Goal: Information Seeking & Learning: Understand process/instructions

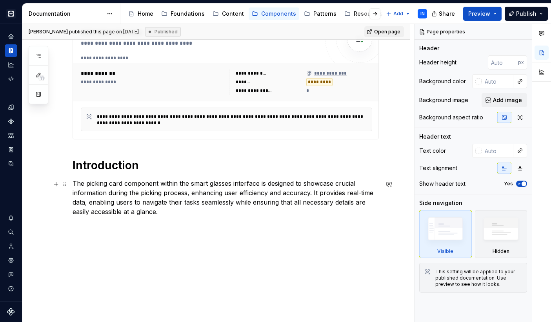
scroll to position [324, 0]
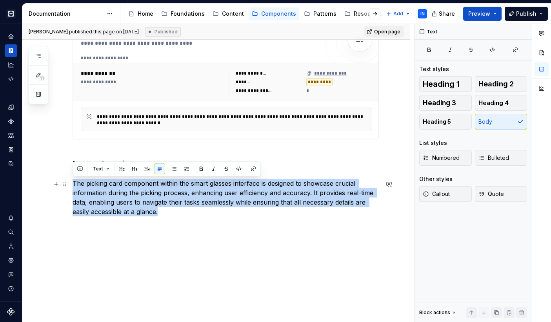
drag, startPoint x: 165, startPoint y: 211, endPoint x: 73, endPoint y: 181, distance: 97.0
click at [73, 181] on p "The picking card component within the smart glasses interface is designed to sh…" at bounding box center [226, 197] width 306 height 38
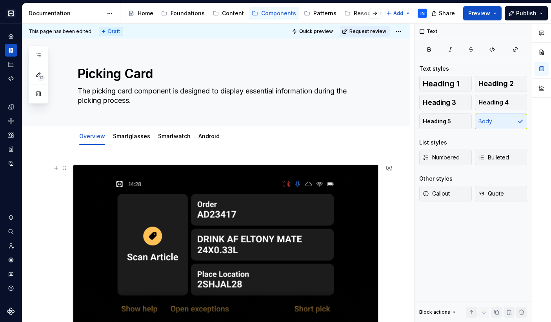
scroll to position [0, 0]
type textarea "*"
click at [129, 140] on div "Smartglasses" at bounding box center [131, 136] width 37 height 8
click at [121, 136] on link "Smartglasses" at bounding box center [131, 136] width 37 height 7
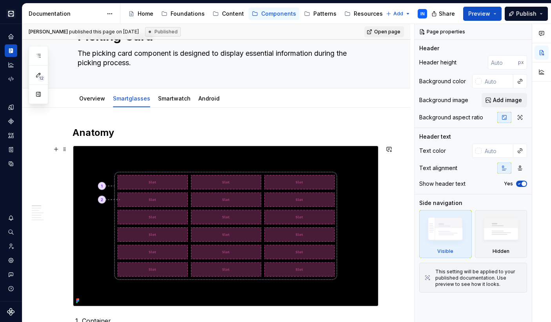
scroll to position [22, 0]
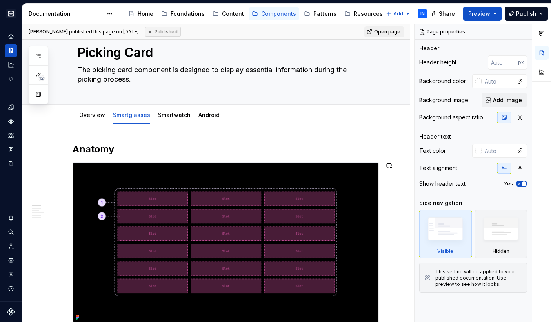
type textarea "*"
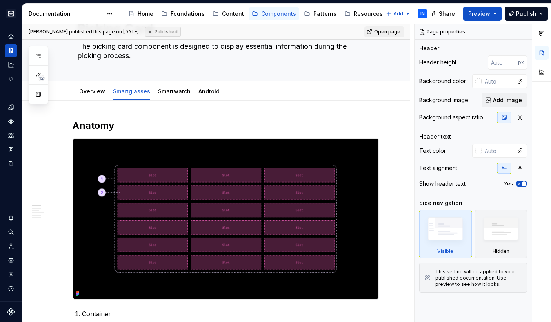
scroll to position [0, 0]
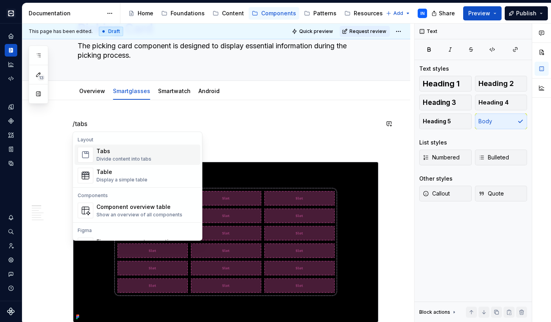
click at [91, 156] on img "Suggestions" at bounding box center [85, 155] width 15 height 16
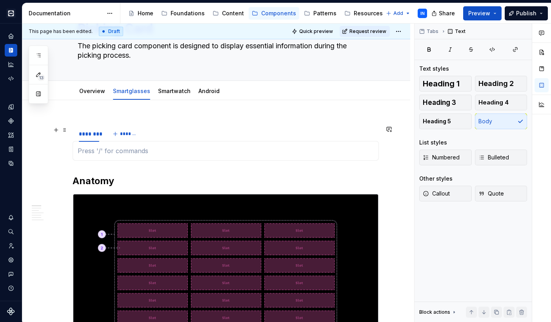
click at [182, 129] on div "******** *******" at bounding box center [226, 134] width 306 height 16
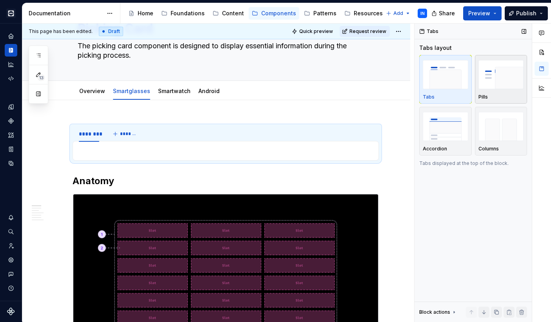
click at [499, 70] on img "button" at bounding box center [500, 74] width 45 height 29
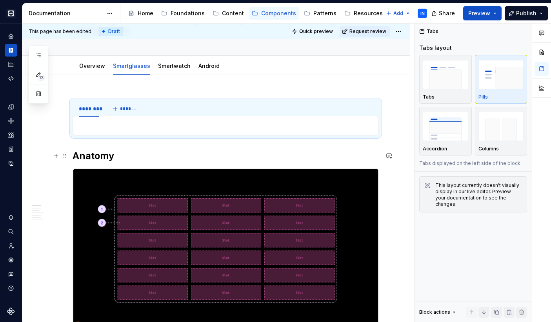
scroll to position [69, 0]
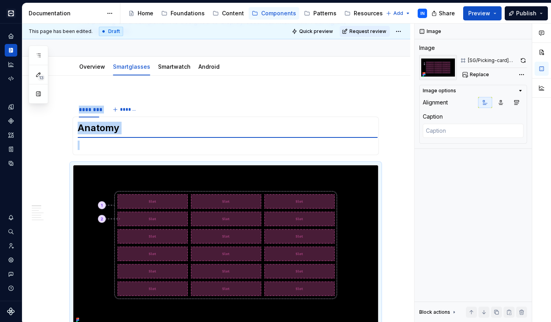
type textarea "*"
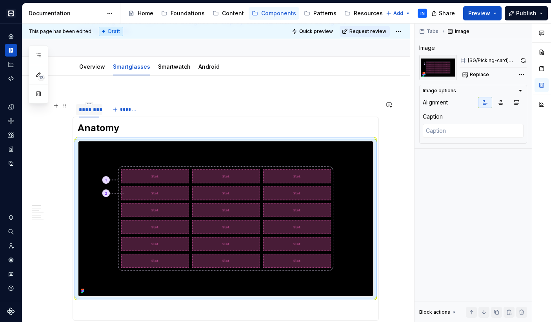
click at [87, 110] on div "********" at bounding box center [89, 109] width 20 height 8
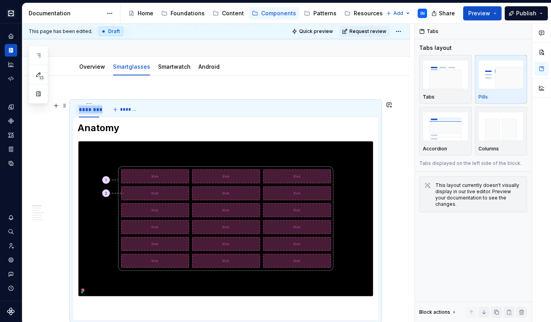
click at [87, 110] on div "********" at bounding box center [89, 109] width 20 height 8
type input "**********"
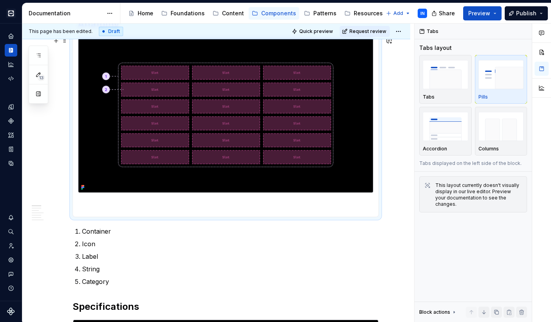
scroll to position [173, 0]
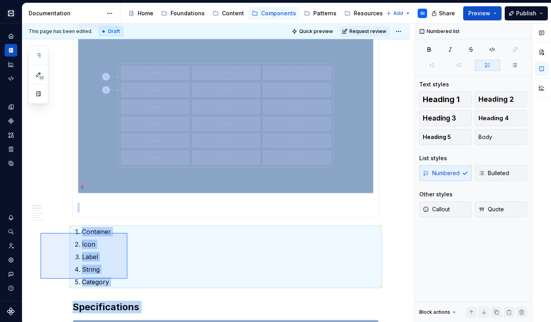
drag, startPoint x: 40, startPoint y: 233, endPoint x: 125, endPoint y: 277, distance: 95.2
click at [125, 277] on div "**********" at bounding box center [218, 173] width 392 height 298
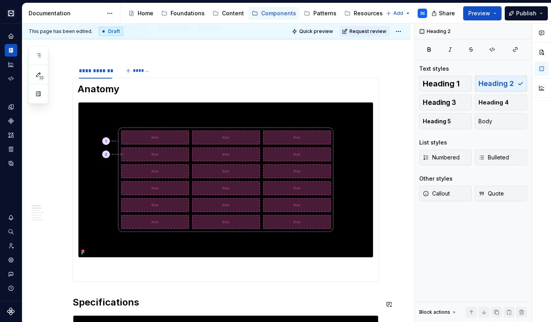
scroll to position [128, 0]
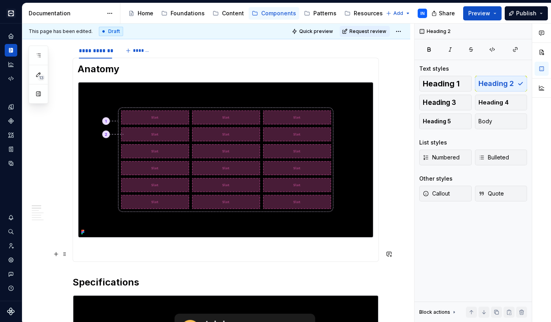
click at [111, 249] on p at bounding box center [226, 251] width 296 height 9
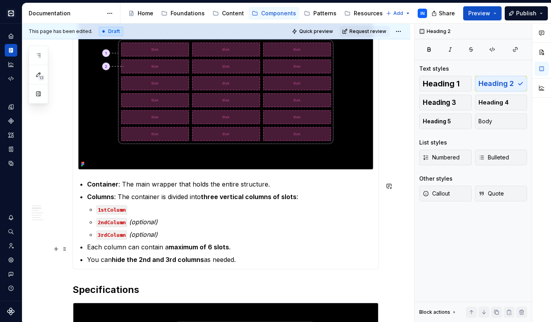
scroll to position [195, 0]
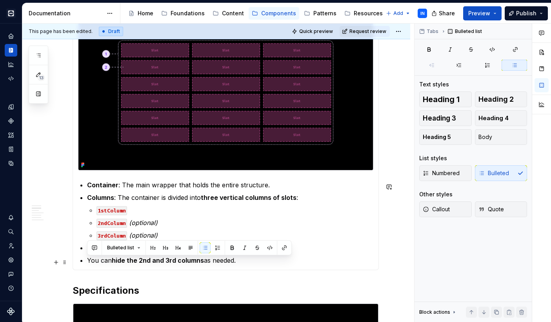
drag, startPoint x: 242, startPoint y: 263, endPoint x: 85, endPoint y: 263, distance: 156.4
click at [85, 263] on section-item-column "Anatomy Container : The main wrapper that holds the entire structure. Columns :…" at bounding box center [226, 130] width 296 height 269
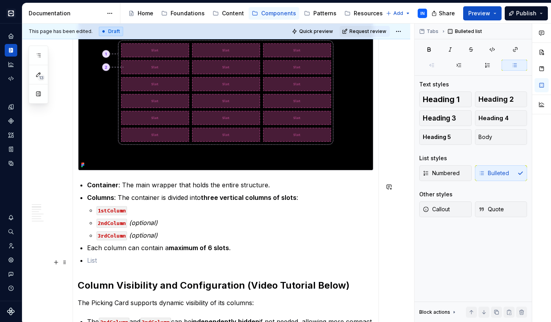
click at [84, 262] on section-item-column "Anatomy Container : The main wrapper that holds the entire structure. Columns :…" at bounding box center [226, 191] width 296 height 390
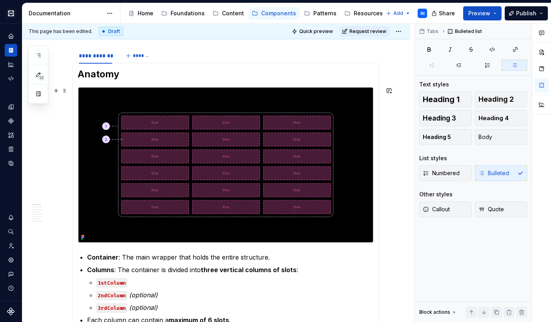
scroll to position [89, 0]
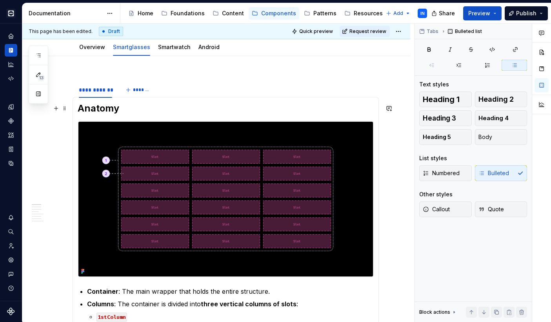
click at [109, 107] on h2 "Anatomy" at bounding box center [226, 108] width 296 height 13
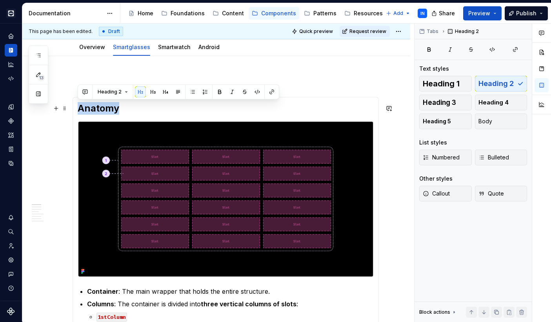
click at [109, 107] on h2 "Anatomy" at bounding box center [226, 108] width 296 height 13
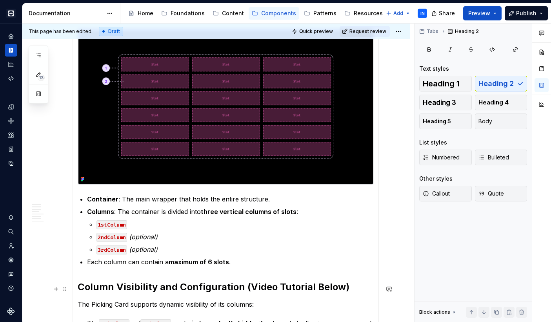
click at [133, 289] on section-item-column "Anatomy Container : The main wrapper that holds the entire structure. Columns :…" at bounding box center [226, 198] width 296 height 377
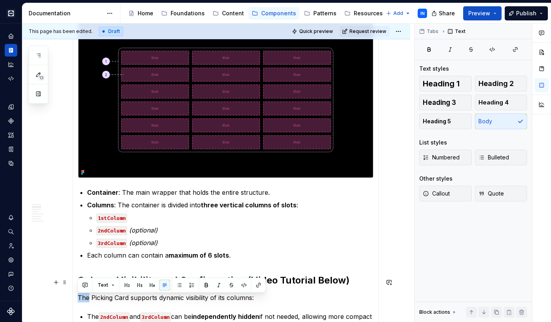
click at [133, 289] on section-item-column "Anatomy Container : The main wrapper that holds the entire structure. Columns :…" at bounding box center [226, 191] width 296 height 377
click at [133, 289] on div "Text" at bounding box center [172, 284] width 184 height 11
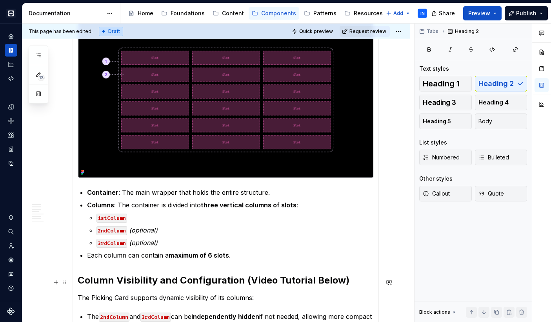
click at [291, 281] on h2 "Column Visibility and Configuration (Video Tutorial Below)" at bounding box center [226, 280] width 296 height 13
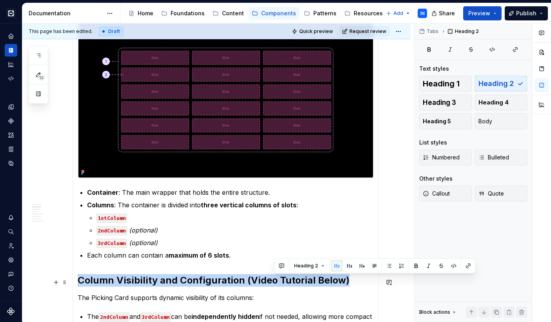
click at [291, 281] on h2 "Column Visibility and Configuration (Video Tutorial Below)" at bounding box center [226, 280] width 296 height 13
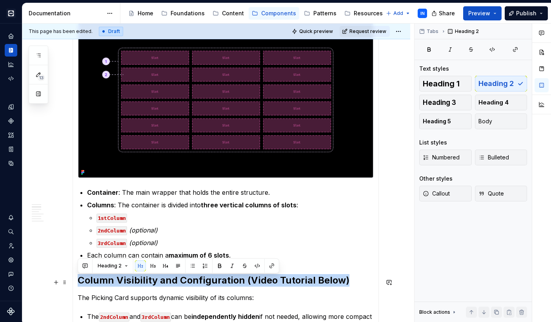
click at [252, 281] on h2 "Column Visibility and Configuration (Video Tutorial Below)" at bounding box center [226, 280] width 296 height 13
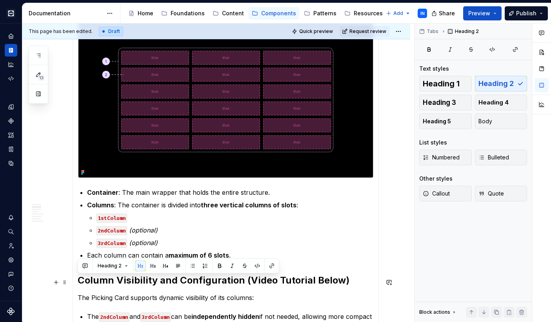
scroll to position [193, 0]
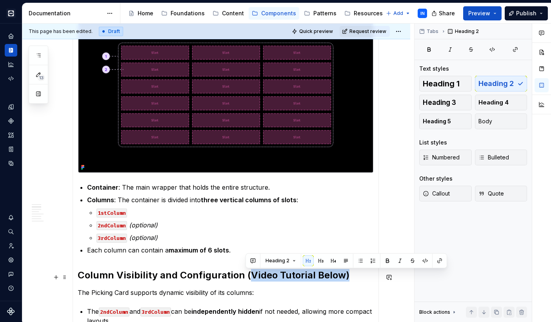
drag, startPoint x: 245, startPoint y: 274, endPoint x: 355, endPoint y: 277, distance: 110.6
click at [355, 277] on h2 "Column Visibility and Configuration (Video Tutorial Below)" at bounding box center [226, 275] width 296 height 13
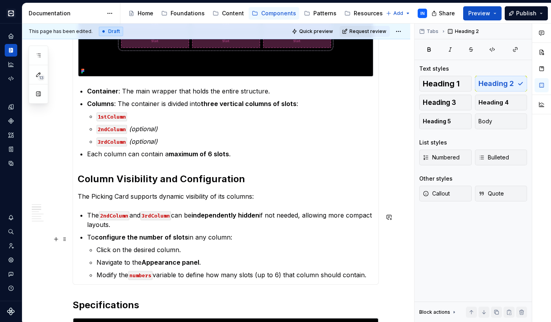
scroll to position [294, 0]
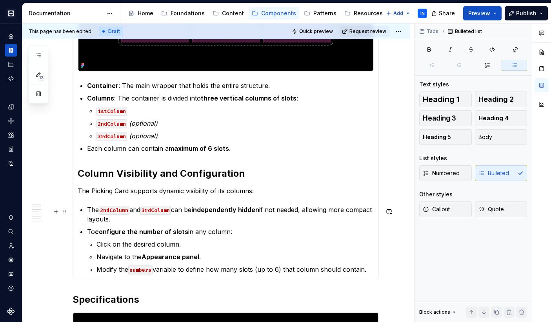
click at [147, 223] on p "The 2ndColumn and 3rdColumn can be independently hidden if not needed, allowing…" at bounding box center [230, 214] width 287 height 19
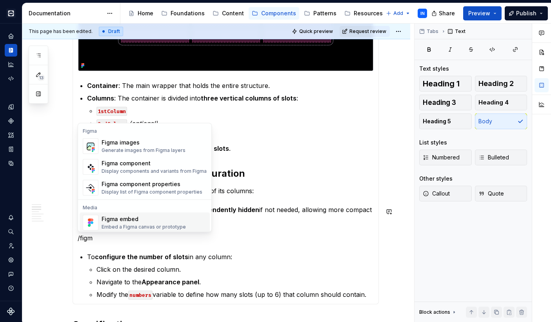
click at [110, 223] on div "Embed a Figma canvas or prototype" at bounding box center [144, 226] width 84 height 6
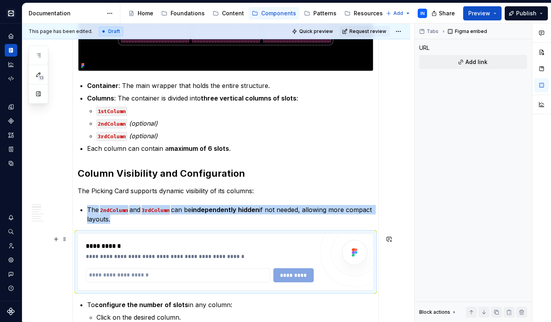
type textarea "*"
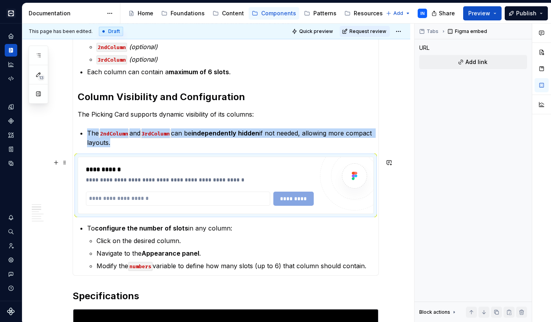
scroll to position [380, 0]
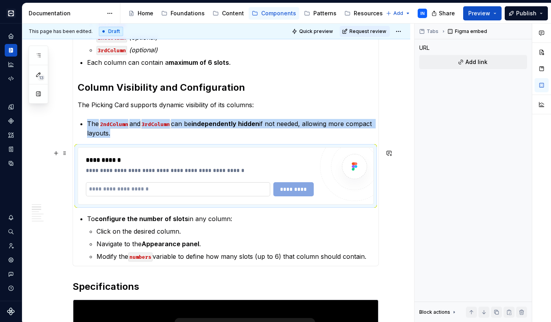
click at [213, 194] on input "text" at bounding box center [178, 189] width 184 height 14
click at [211, 187] on input "text" at bounding box center [178, 189] width 184 height 14
paste input "**********"
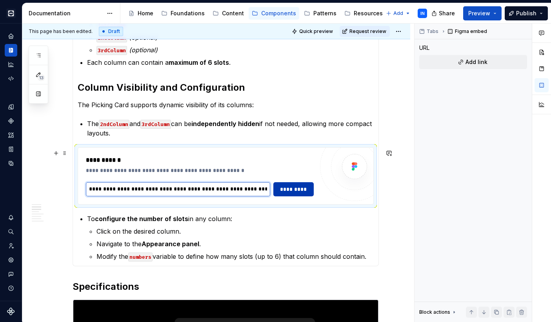
type input "**********"
click at [284, 189] on span "*********" at bounding box center [293, 189] width 31 height 8
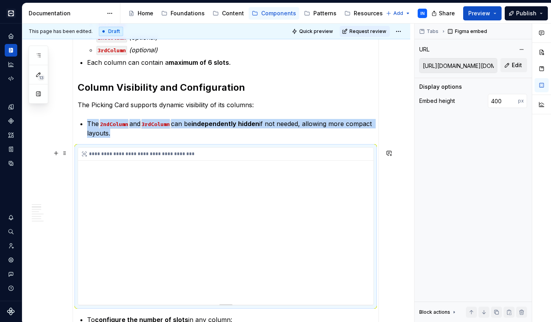
click at [285, 245] on div "**********" at bounding box center [225, 225] width 295 height 157
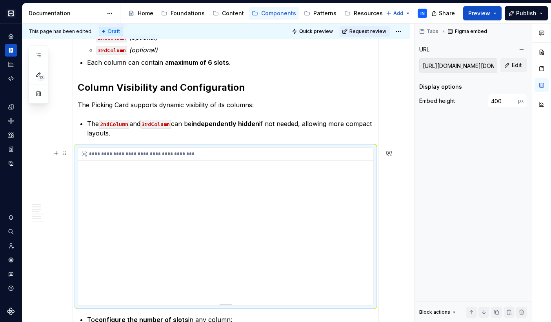
click at [222, 251] on div "**********" at bounding box center [225, 225] width 295 height 157
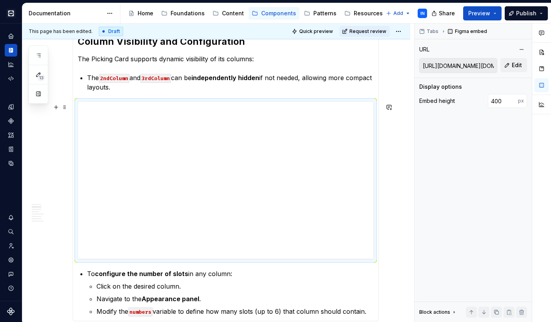
scroll to position [455, 0]
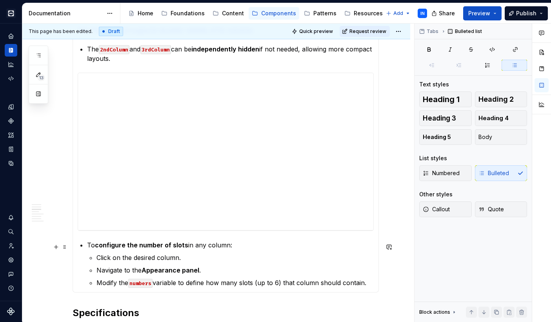
click at [87, 248] on p "To configure the number of slots in any column:" at bounding box center [230, 244] width 287 height 9
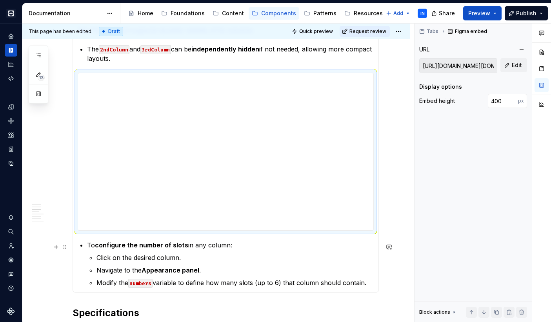
click at [87, 249] on section-item-column "**********" at bounding box center [226, 11] width 296 height 551
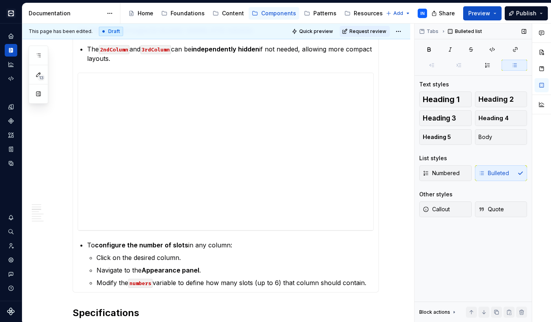
click at [493, 174] on div "Numbered Bulleted" at bounding box center [473, 173] width 108 height 16
click at [491, 136] on span "Body" at bounding box center [485, 137] width 14 height 8
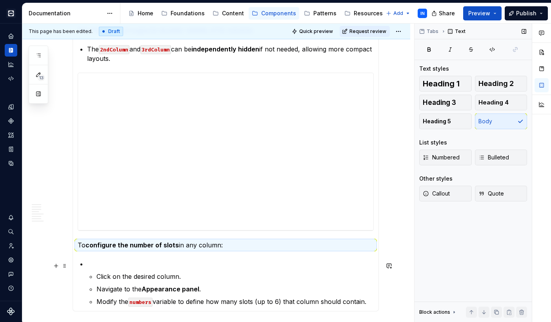
click at [87, 267] on p at bounding box center [230, 263] width 287 height 9
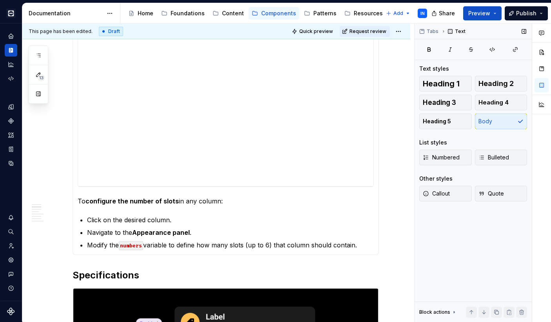
scroll to position [511, 0]
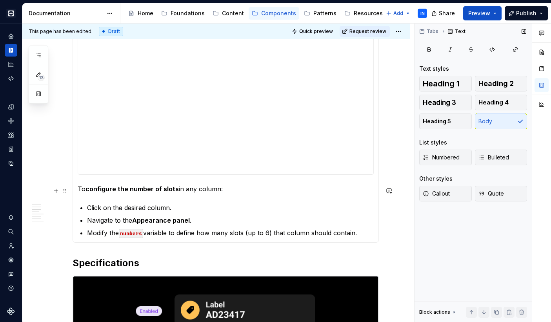
click at [78, 191] on p "To configure the number of slots in any column:" at bounding box center [226, 188] width 296 height 9
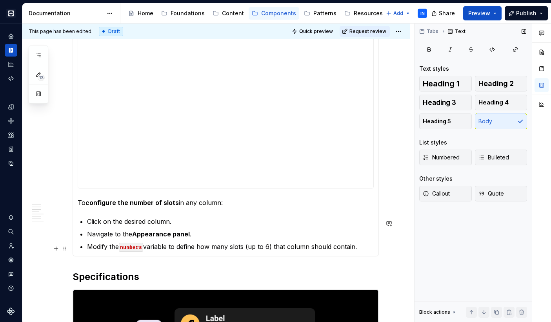
scroll to position [509, 0]
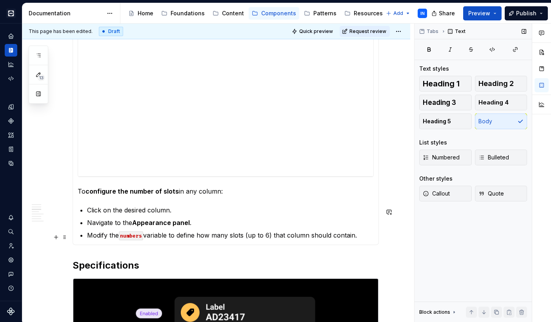
click at [358, 236] on p "Modify the numbers variable to define how many slots (up to 6) that column shou…" at bounding box center [230, 234] width 287 height 9
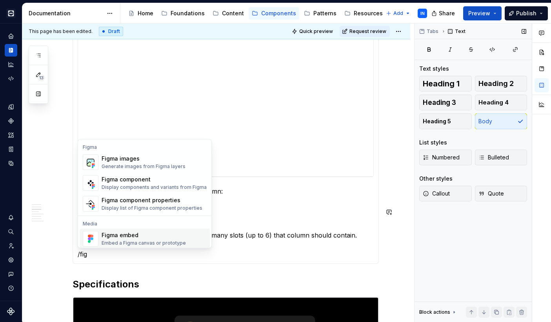
click at [164, 238] on div "Figma embed" at bounding box center [144, 235] width 84 height 8
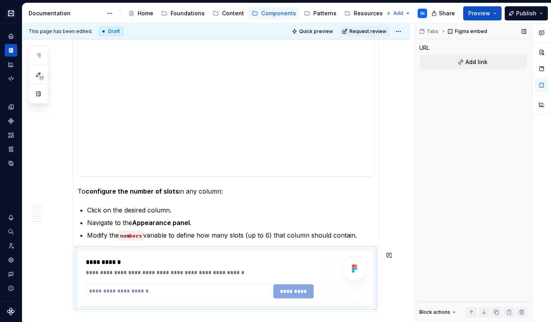
type textarea "*"
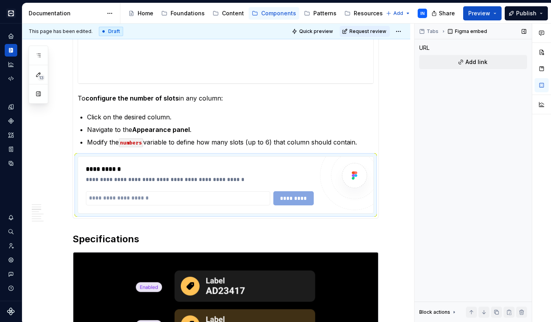
scroll to position [603, 0]
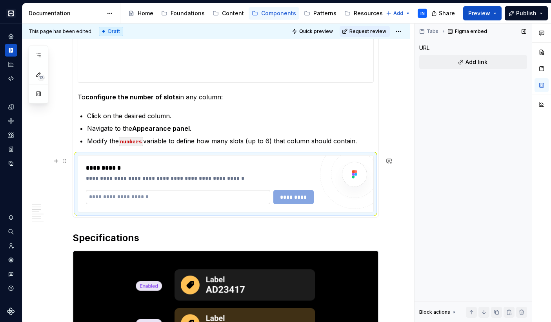
click at [203, 202] on input "text" at bounding box center [178, 197] width 184 height 14
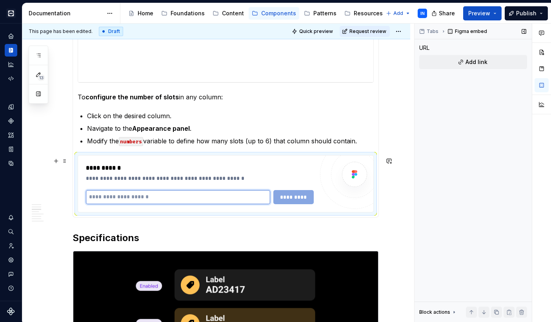
paste input "**********"
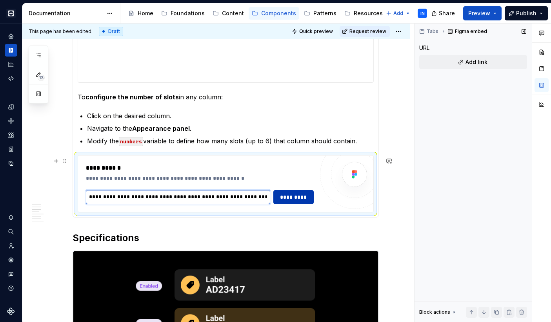
type input "**********"
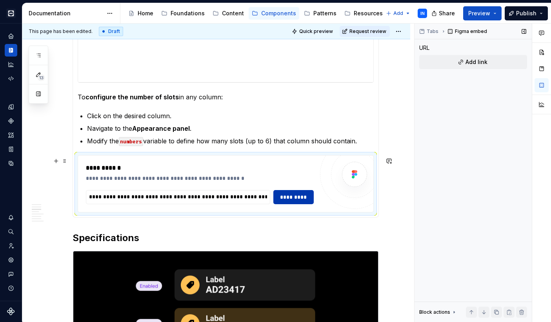
click at [307, 196] on span "*********" at bounding box center [293, 197] width 31 height 8
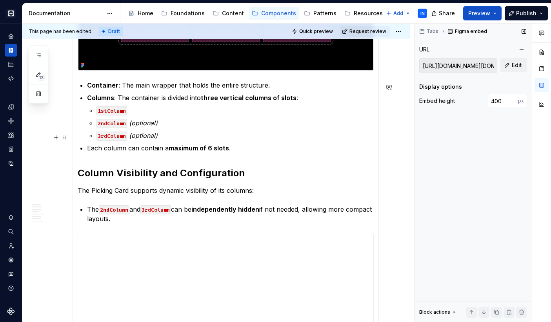
scroll to position [280, 0]
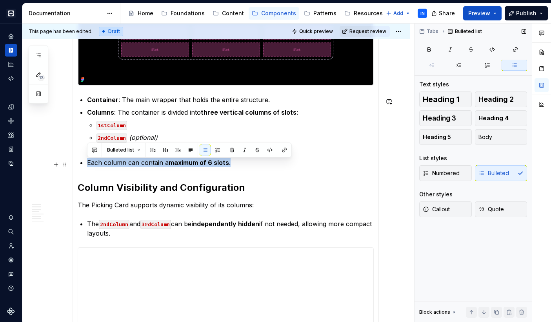
drag, startPoint x: 240, startPoint y: 166, endPoint x: 88, endPoint y: 166, distance: 151.3
click at [88, 166] on p "Each column can contain a maximum of 6 slots ." at bounding box center [230, 162] width 287 height 9
copy p "Each column can contain a maximum of 6 slots ."
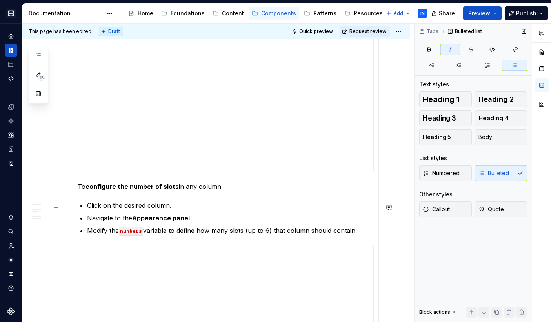
scroll to position [527, 0]
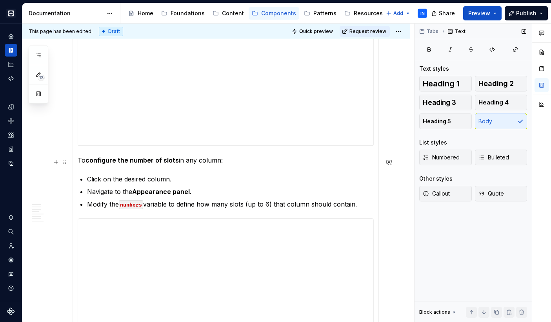
click at [78, 162] on p "To configure the number of slots in any column:" at bounding box center [226, 159] width 296 height 9
click at [86, 145] on section-item-column "**********" at bounding box center [226, 10] width 296 height 731
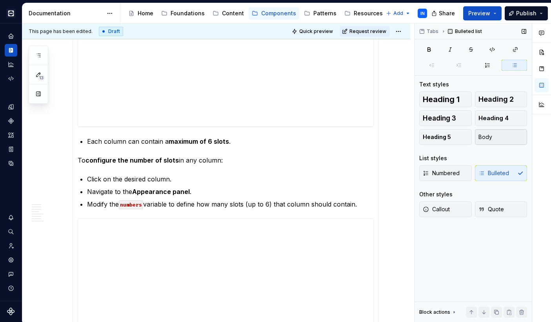
click at [492, 137] on button "Body" at bounding box center [501, 137] width 53 height 16
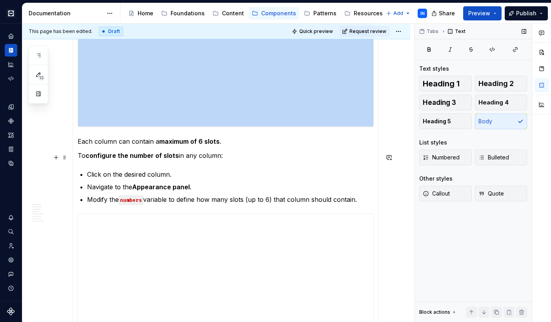
click at [78, 158] on p "To configure the number of slots in any column:" at bounding box center [226, 155] width 296 height 9
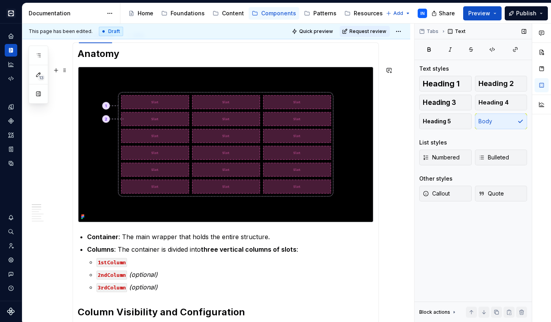
scroll to position [143, 0]
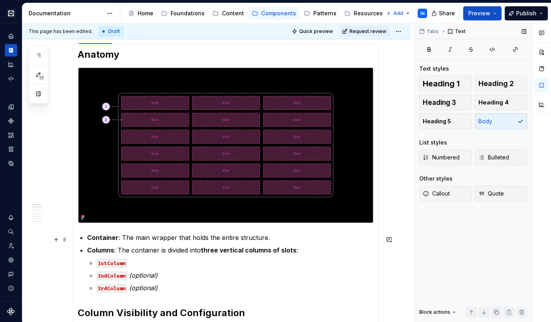
click at [87, 238] on strong "Container" at bounding box center [102, 237] width 31 height 8
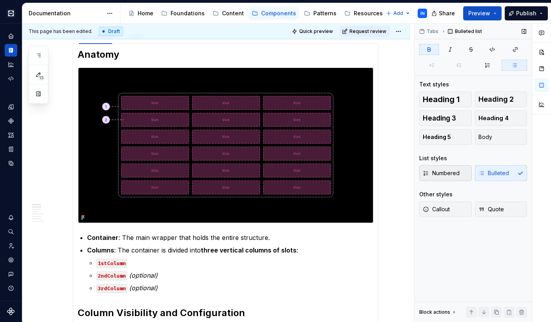
click at [435, 172] on span "Numbered" at bounding box center [441, 173] width 37 height 8
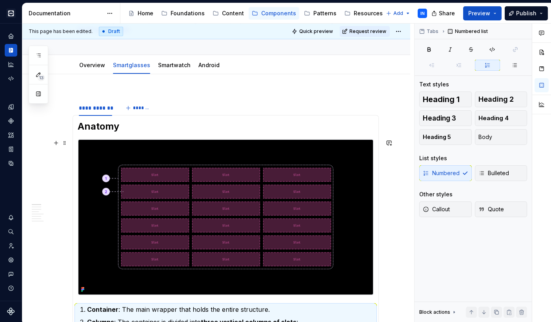
scroll to position [61, 0]
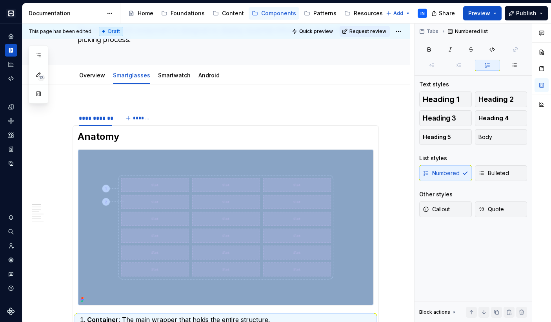
type textarea "*"
click at [130, 117] on button "*******" at bounding box center [138, 118] width 31 height 11
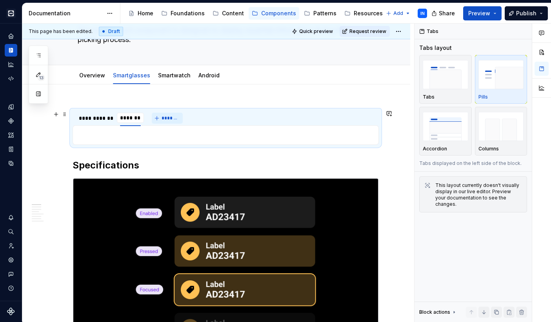
scroll to position [0, 0]
type input "**********"
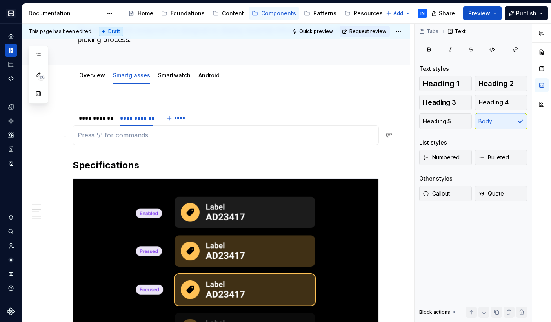
click at [92, 138] on p at bounding box center [226, 134] width 296 height 9
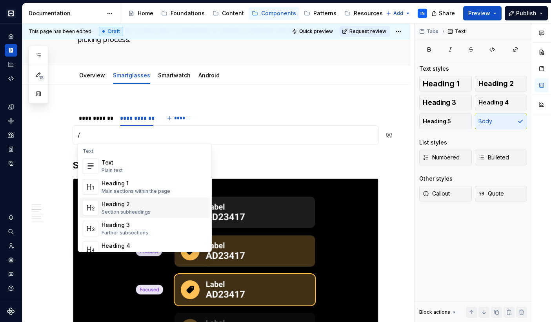
click at [103, 203] on div "Heading 2" at bounding box center [126, 204] width 49 height 8
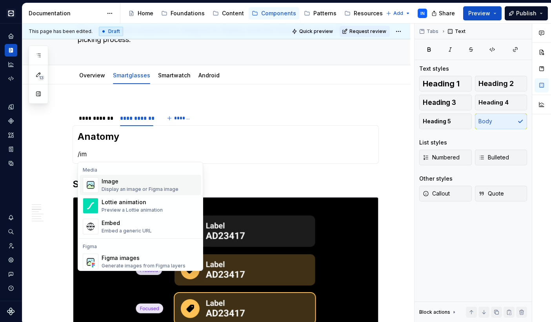
click at [116, 182] on div "Image" at bounding box center [140, 181] width 77 height 8
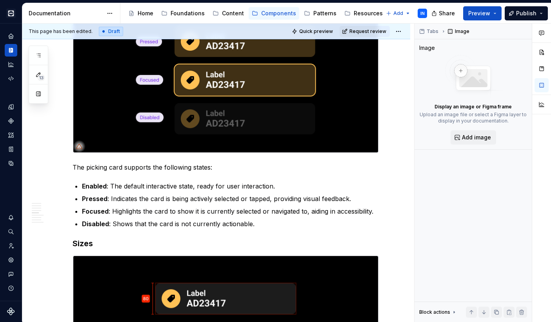
scroll to position [295, 0]
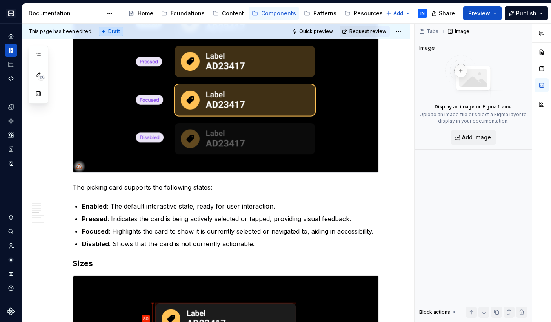
click at [171, 121] on img at bounding box center [225, 81] width 305 height 184
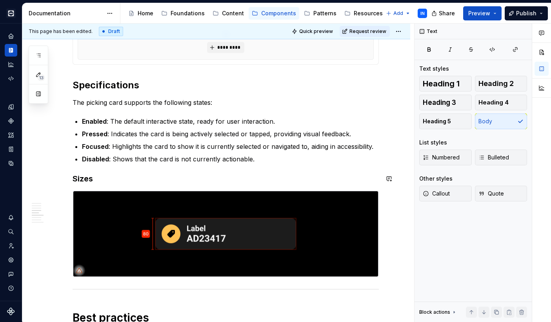
scroll to position [181, 0]
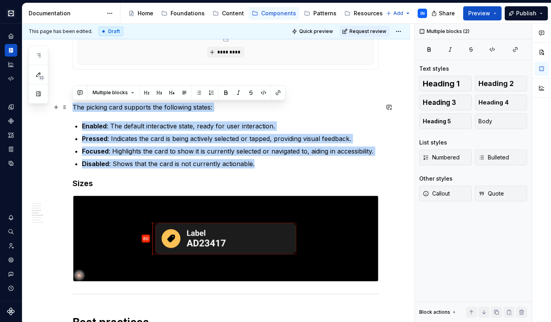
drag, startPoint x: 259, startPoint y: 165, endPoint x: 72, endPoint y: 106, distance: 196.2
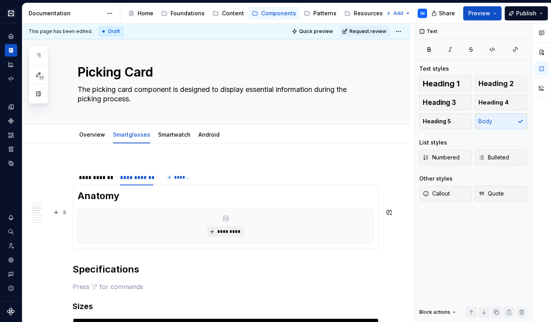
scroll to position [3, 0]
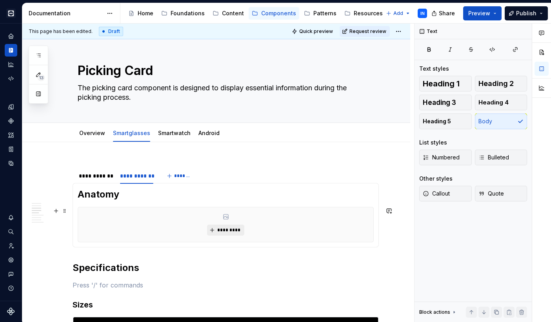
click at [223, 227] on span "*********" at bounding box center [229, 230] width 24 height 6
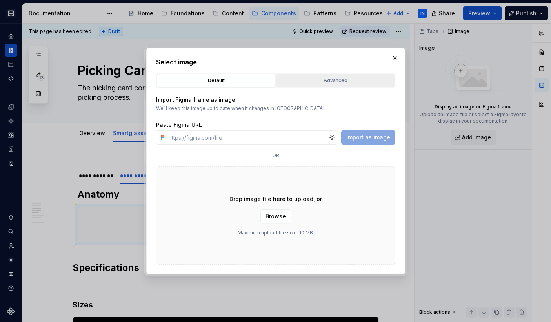
click at [317, 80] on div "Advanced" at bounding box center [335, 80] width 113 height 8
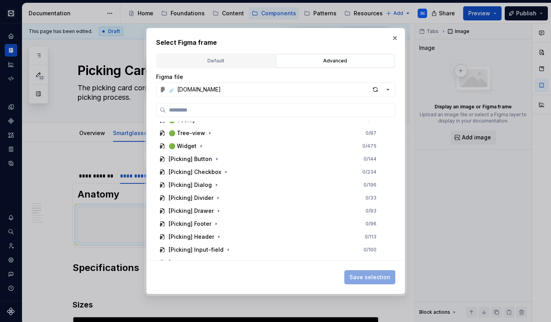
scroll to position [1537, 0]
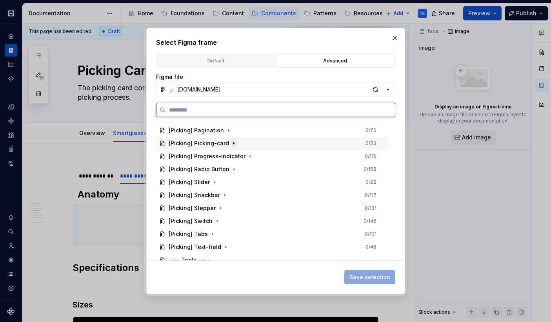
click at [231, 143] on icon "button" at bounding box center [234, 143] width 6 height 6
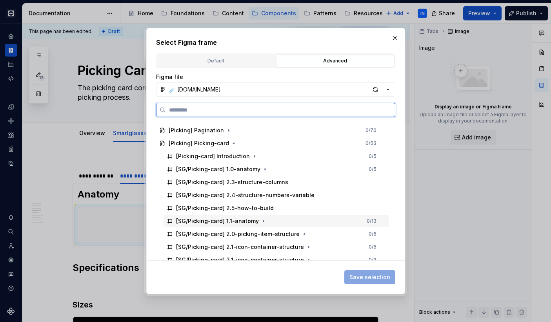
click at [273, 223] on div "[SG/Picking-card] 1.1-anatomy 0 / 13" at bounding box center [275, 220] width 225 height 13
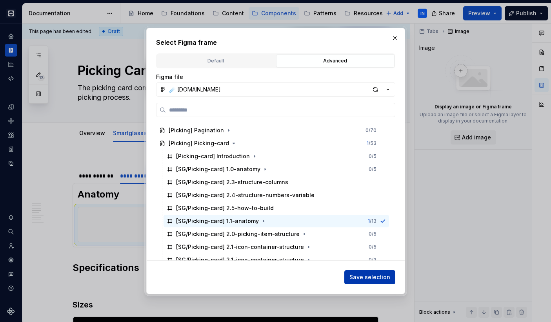
click at [364, 280] on span "Save selection" at bounding box center [369, 277] width 41 height 8
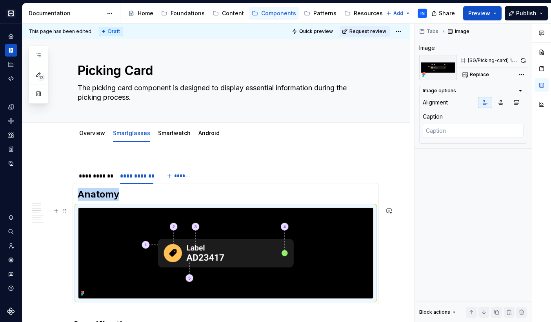
scroll to position [30, 0]
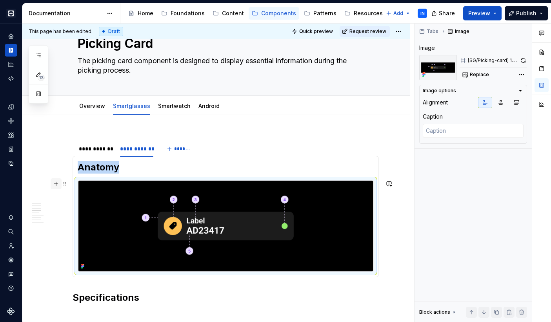
click at [54, 183] on button "button" at bounding box center [56, 183] width 11 height 11
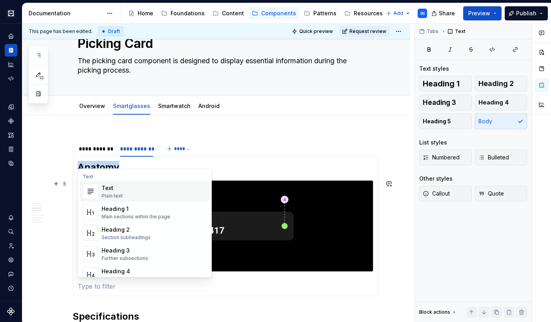
scroll to position [20, 0]
click at [129, 281] on p at bounding box center [226, 285] width 296 height 9
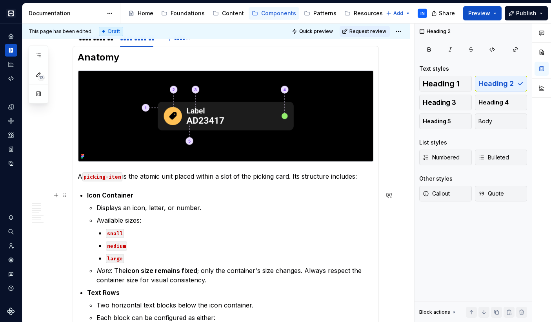
scroll to position [100, 0]
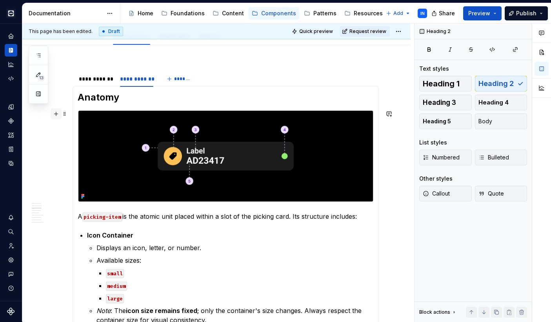
click at [57, 108] on button "button" at bounding box center [56, 113] width 11 height 11
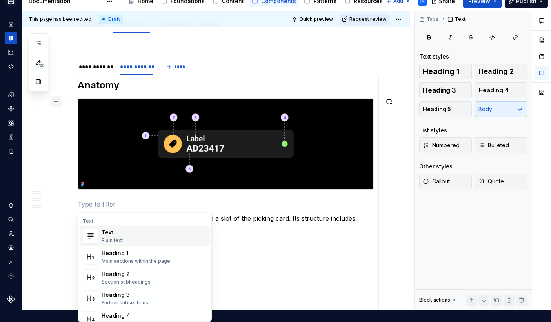
scroll to position [0, 0]
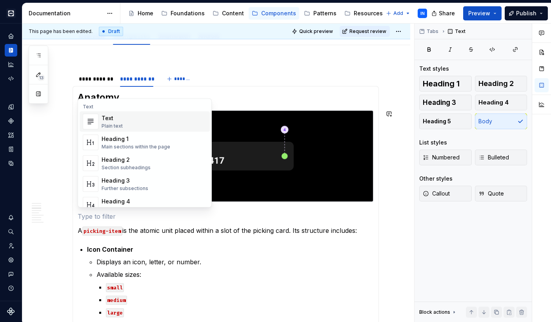
click at [122, 124] on div "Plain text" at bounding box center [112, 126] width 21 height 6
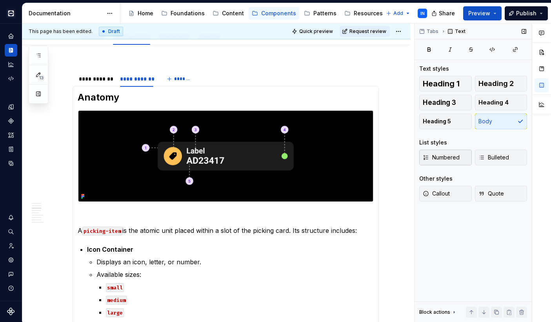
click at [442, 161] on button "Numbered" at bounding box center [445, 157] width 53 height 16
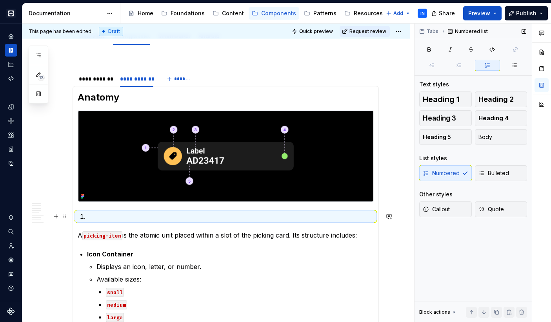
click at [179, 220] on p at bounding box center [230, 215] width 287 height 9
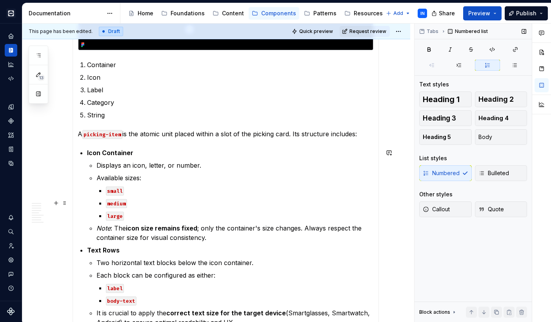
scroll to position [252, 0]
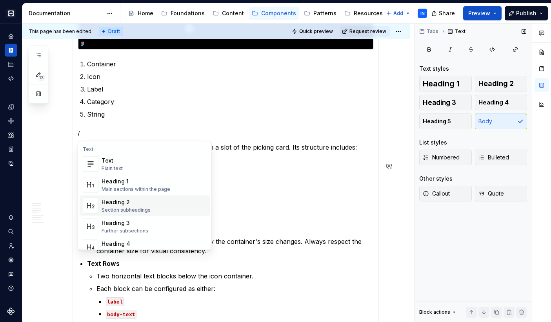
click at [159, 206] on div "Heading 2 Section subheadings" at bounding box center [154, 206] width 105 height 16
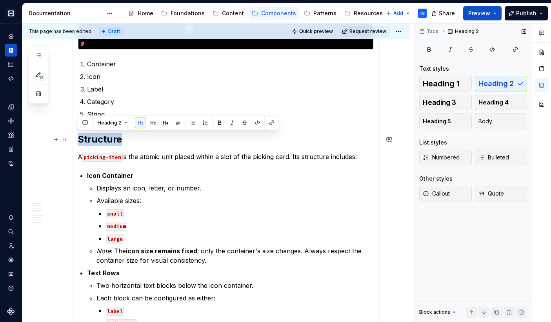
drag, startPoint x: 122, startPoint y: 138, endPoint x: 68, endPoint y: 134, distance: 53.5
click at [454, 98] on button "Heading 3" at bounding box center [445, 102] width 53 height 16
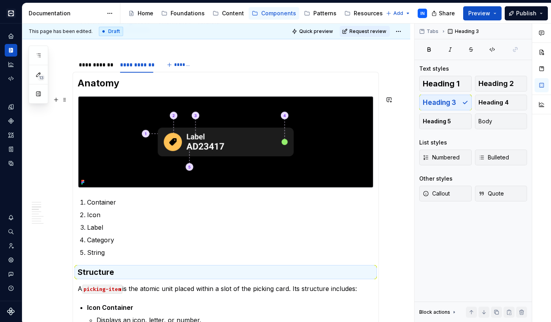
scroll to position [45, 0]
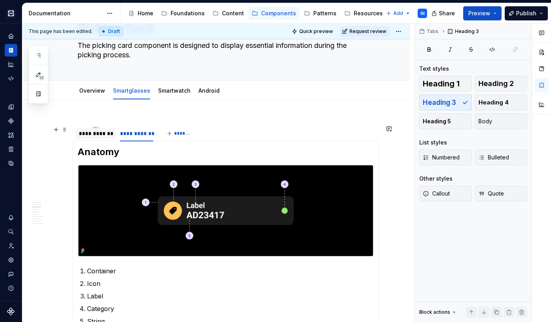
click at [101, 132] on div "**********" at bounding box center [95, 133] width 33 height 8
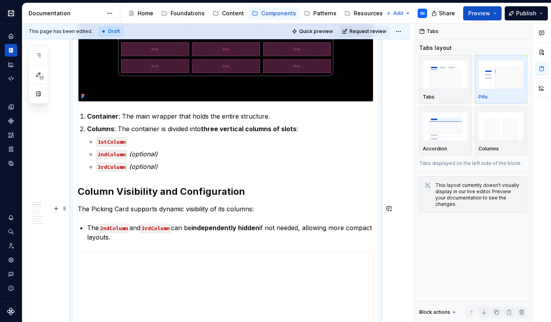
scroll to position [265, 0]
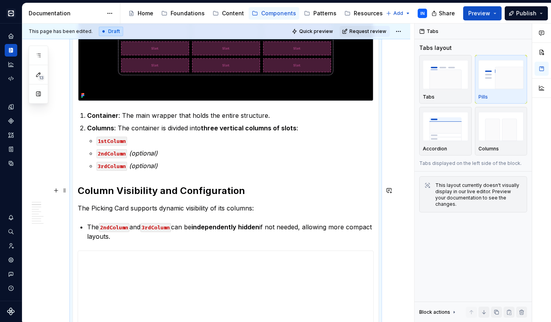
click at [171, 188] on h2 "Column Visibility and Configuration" at bounding box center [226, 190] width 296 height 13
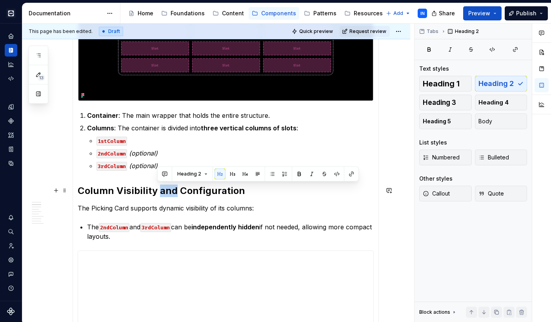
click at [171, 188] on h2 "Column Visibility and Configuration" at bounding box center [226, 190] width 296 height 13
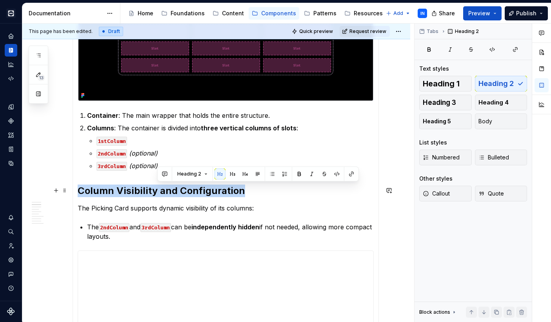
click at [171, 188] on h2 "Column Visibility and Configuration" at bounding box center [226, 190] width 296 height 13
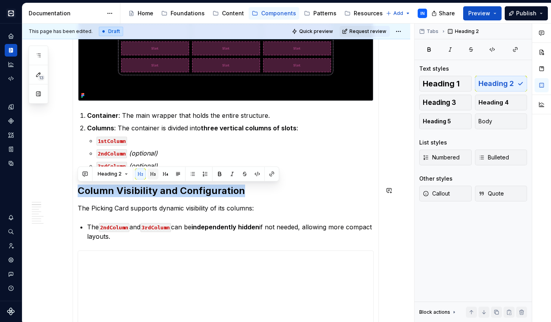
click at [151, 176] on button "button" at bounding box center [152, 173] width 11 height 11
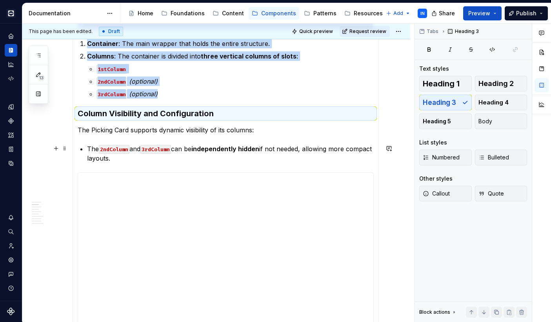
scroll to position [338, 0]
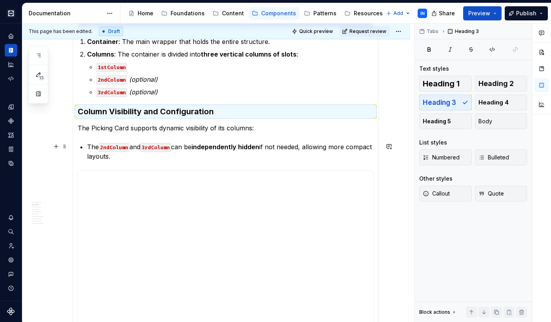
click at [268, 153] on p "The 2ndColumn and 3rdColumn can be independently hidden if not needed, allowing…" at bounding box center [230, 151] width 287 height 19
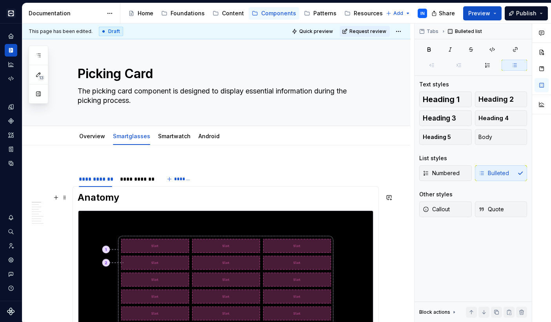
scroll to position [0, 0]
click at [140, 179] on div "**********" at bounding box center [136, 179] width 33 height 8
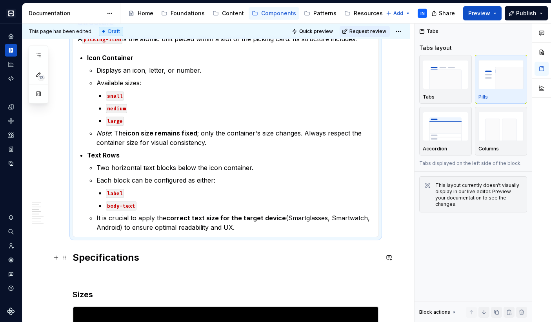
scroll to position [350, 0]
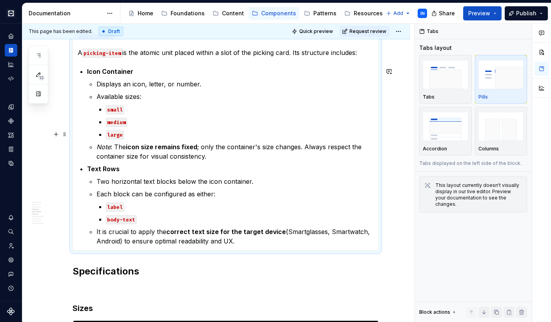
click at [127, 132] on p "large" at bounding box center [240, 133] width 268 height 9
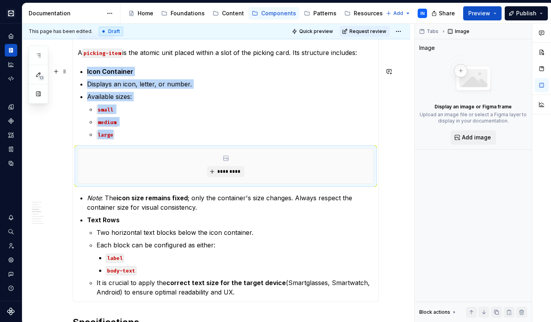
click at [85, 72] on section-item-column "Anatomy Container Icon Label Category String Structure A picking-item is the at…" at bounding box center [226, 68] width 296 height 455
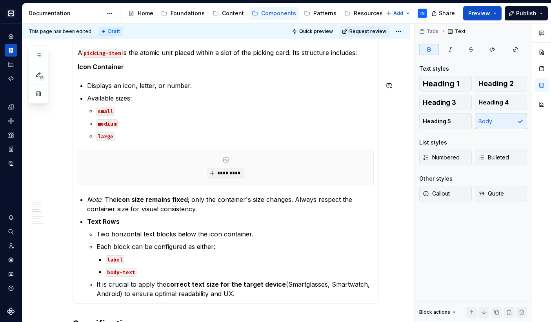
click at [79, 77] on section-item-column "Anatomy Container Icon Label Category String Structure A picking-item is the at…" at bounding box center [226, 69] width 296 height 457
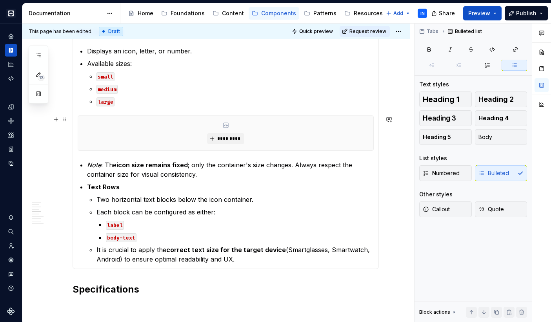
scroll to position [385, 0]
click at [88, 163] on em "Note" at bounding box center [94, 164] width 14 height 8
click at [483, 139] on span "Body" at bounding box center [485, 137] width 14 height 8
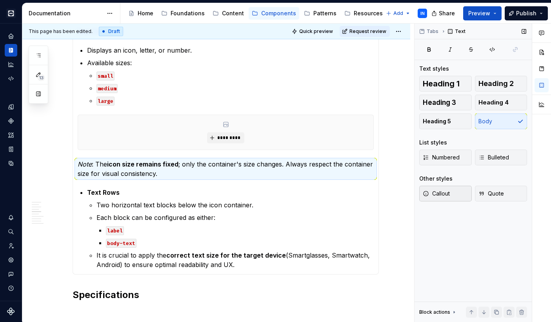
click at [449, 190] on span "Callout" at bounding box center [436, 193] width 27 height 8
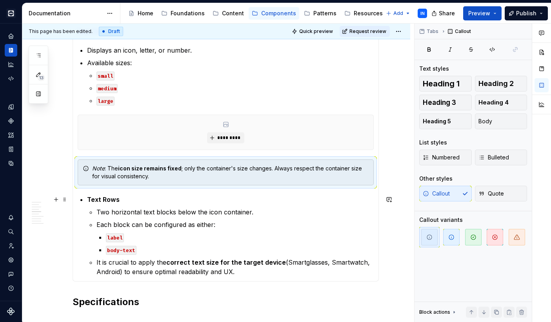
click at [369, 201] on p "Text Rows" at bounding box center [230, 198] width 287 height 9
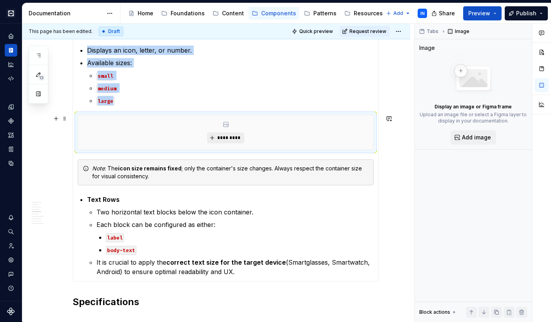
click at [216, 138] on button "*********" at bounding box center [225, 137] width 37 height 11
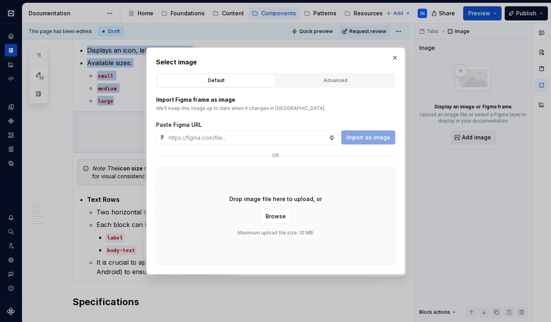
click at [341, 87] on div "Default Advanced" at bounding box center [275, 80] width 239 height 15
click at [339, 80] on div "Advanced" at bounding box center [335, 80] width 113 height 8
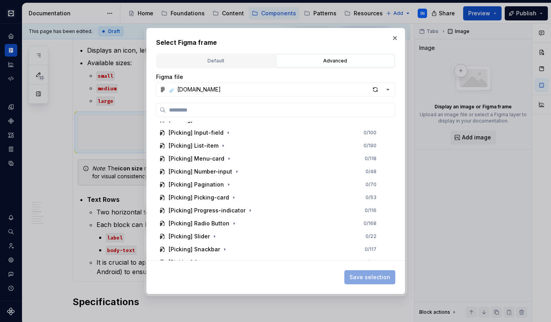
scroll to position [1475, 0]
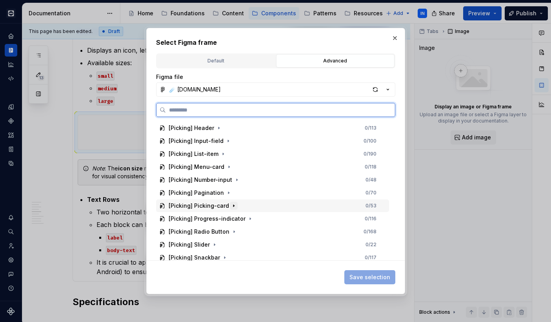
click at [233, 205] on icon "button" at bounding box center [234, 205] width 6 height 6
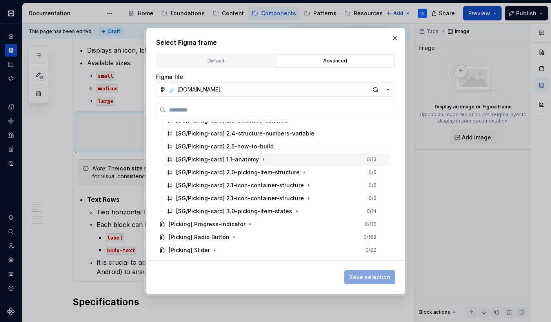
scroll to position [1600, 0]
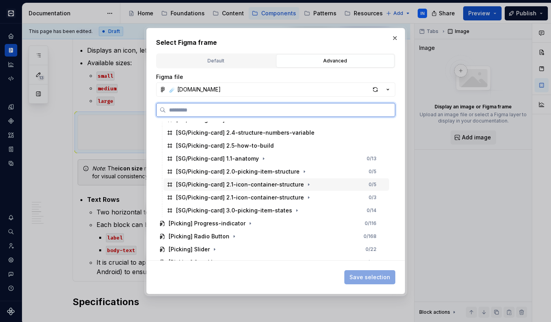
click at [319, 184] on div "[SG/Picking-card] 2.1-icon-container-structure 0 / 5" at bounding box center [275, 184] width 225 height 13
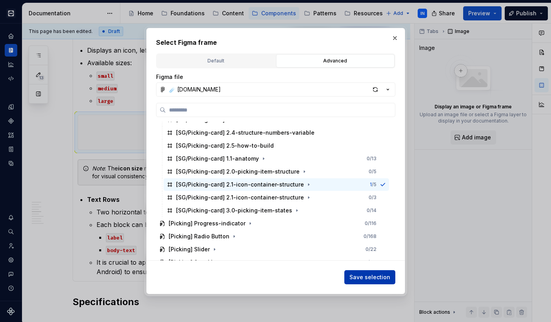
click at [358, 274] on span "Save selection" at bounding box center [369, 277] width 41 height 8
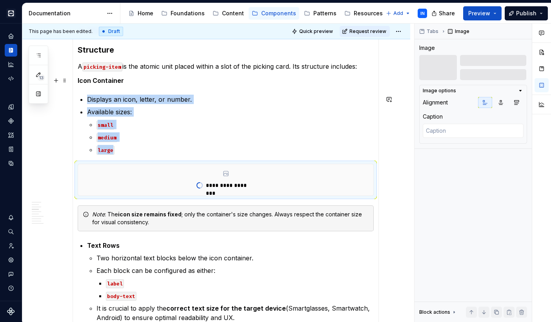
scroll to position [329, 0]
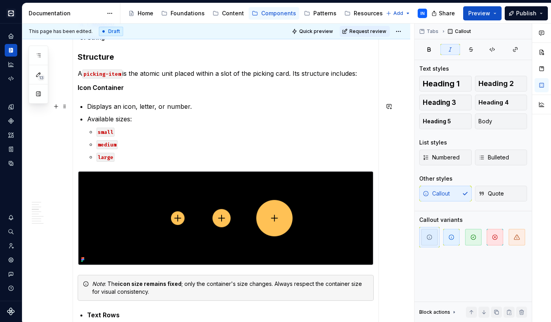
click at [200, 104] on p "Displays an icon, letter, or number." at bounding box center [230, 106] width 287 height 9
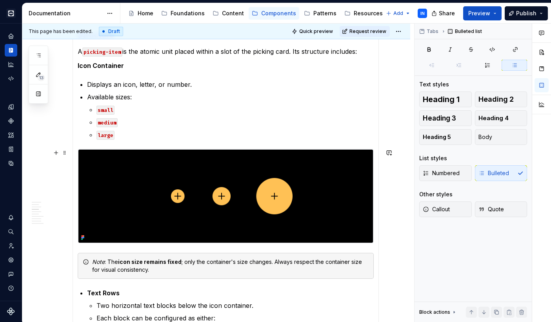
scroll to position [349, 0]
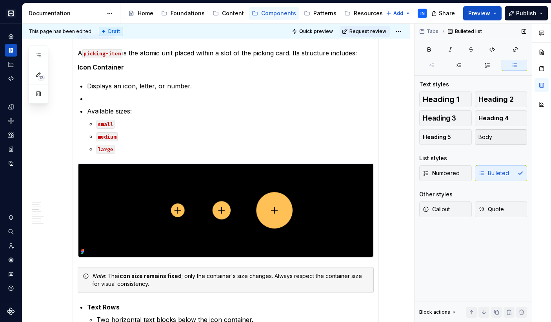
click at [501, 134] on button "Body" at bounding box center [501, 137] width 53 height 16
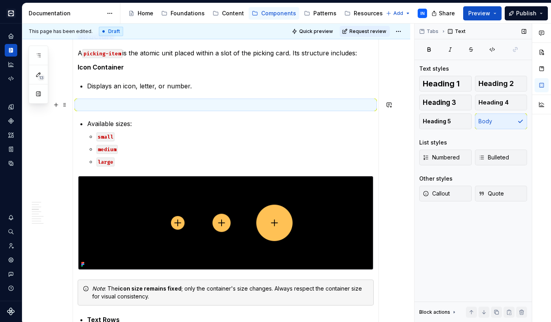
click at [135, 101] on p at bounding box center [226, 104] width 296 height 9
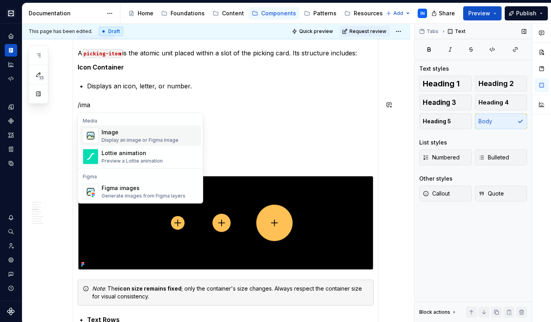
click at [104, 134] on div "Image" at bounding box center [140, 132] width 77 height 8
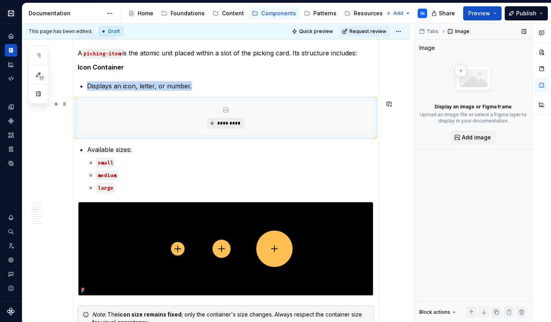
click at [216, 125] on button "*********" at bounding box center [225, 123] width 37 height 11
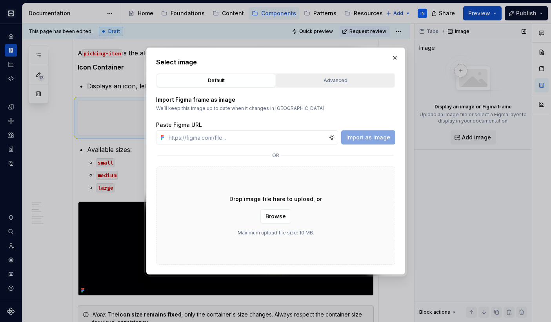
click at [349, 79] on div "Advanced" at bounding box center [335, 80] width 113 height 8
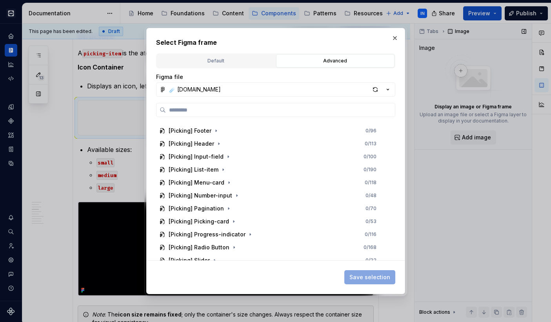
scroll to position [1442, 0]
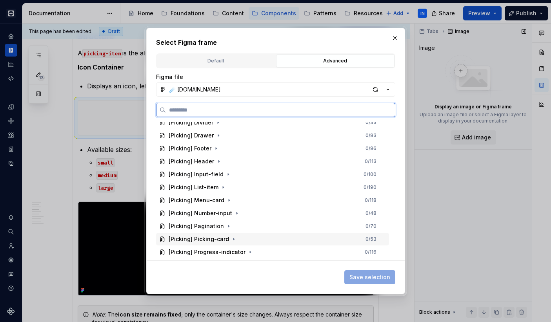
click at [246, 238] on div "[Picking] Picking-card 0 / 53" at bounding box center [272, 239] width 233 height 13
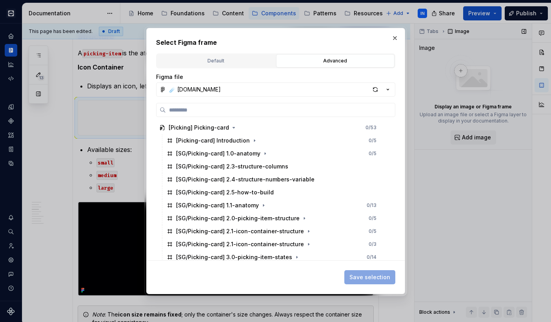
scroll to position [1571, 0]
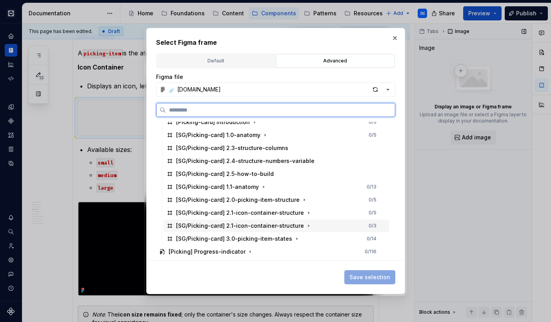
click at [260, 227] on div "[SG/Picking-card] 2.1-icon-container-structure" at bounding box center [240, 226] width 128 height 8
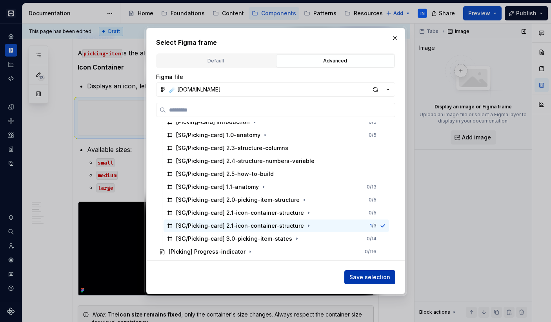
click at [367, 274] on span "Save selection" at bounding box center [369, 277] width 41 height 8
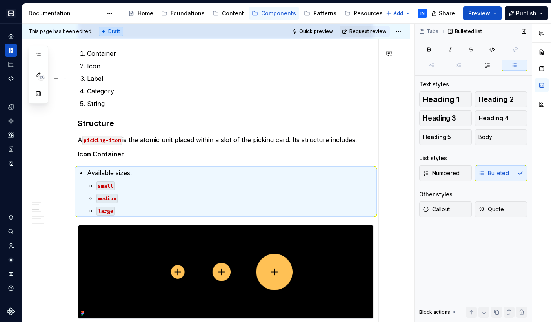
scroll to position [259, 0]
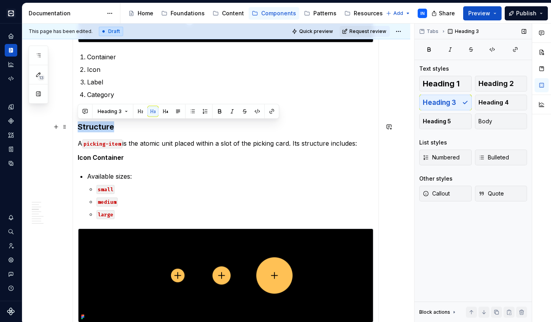
drag, startPoint x: 111, startPoint y: 128, endPoint x: 74, endPoint y: 127, distance: 36.9
click at [74, 127] on div "**********" at bounding box center [226, 252] width 306 height 650
click at [493, 82] on span "Heading 2" at bounding box center [495, 84] width 35 height 8
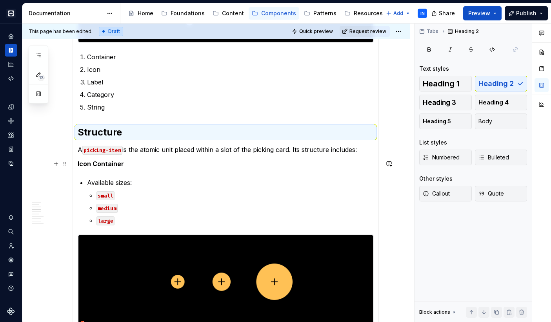
click at [102, 163] on strong "Icon Container" at bounding box center [101, 164] width 46 height 8
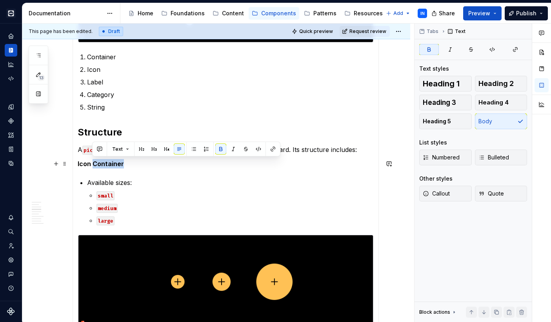
click at [102, 163] on strong "Icon Container" at bounding box center [101, 164] width 46 height 8
click at [496, 85] on span "Heading 2" at bounding box center [495, 84] width 35 height 8
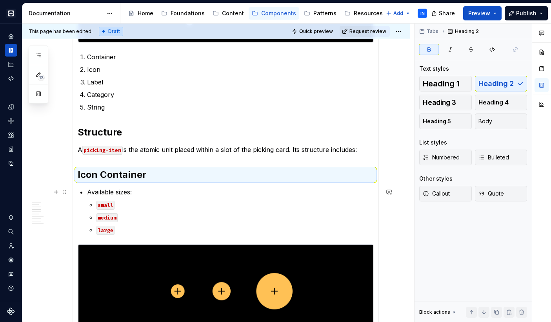
click at [87, 192] on section-item-column "Anatomy Container Icon Label Category String Structure A picking-item is the at…" at bounding box center [226, 259] width 296 height 655
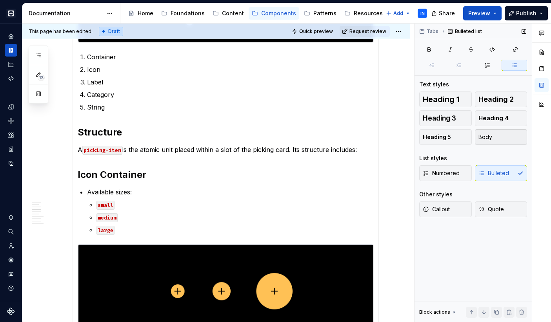
click at [491, 136] on span "Body" at bounding box center [485, 137] width 14 height 8
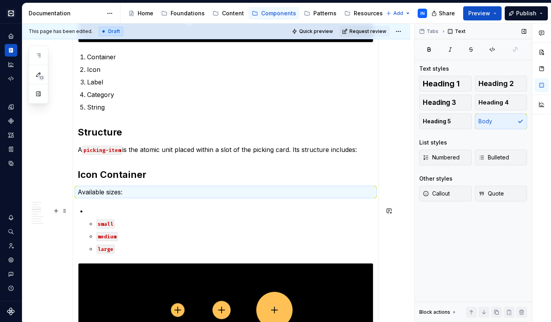
click at [85, 213] on section-item-column "Anatomy Container Icon Label Category String Structure A picking-item is the at…" at bounding box center [226, 269] width 296 height 674
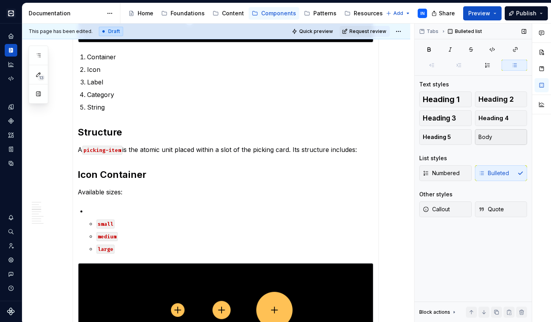
click at [509, 139] on button "Body" at bounding box center [501, 137] width 53 height 16
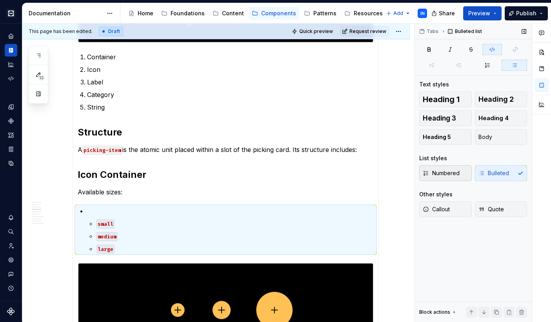
click at [460, 174] on button "Numbered" at bounding box center [445, 173] width 53 height 16
click at [489, 172] on span "Bulleted" at bounding box center [493, 173] width 31 height 8
click at [93, 224] on li "small medium large" at bounding box center [230, 229] width 287 height 47
click at [99, 229] on ul "small medium large" at bounding box center [234, 235] width 277 height 35
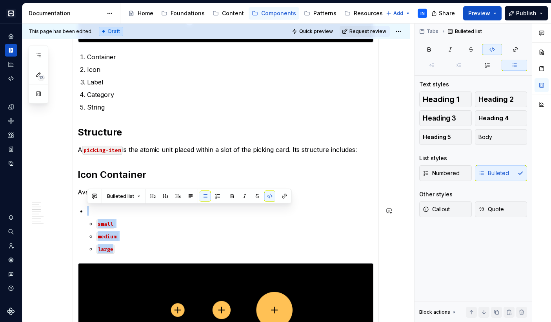
drag, startPoint x: 129, startPoint y: 251, endPoint x: 80, endPoint y: 205, distance: 67.1
click at [80, 205] on section-item-column "Anatomy Container Icon Label Category String Structure A picking-item is the at…" at bounding box center [226, 269] width 296 height 674
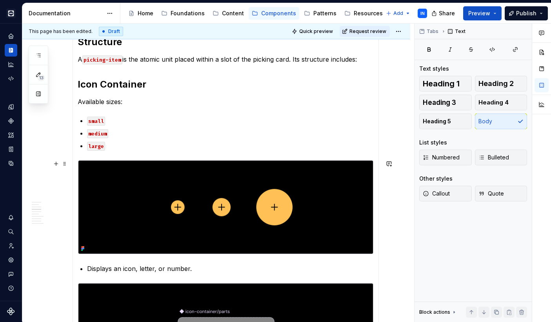
scroll to position [362, 0]
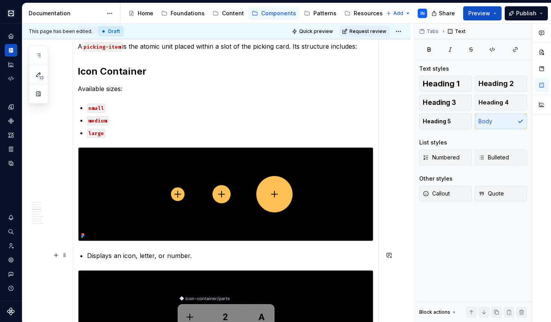
click at [88, 254] on p "Displays an icon, letter, or number." at bounding box center [230, 255] width 287 height 9
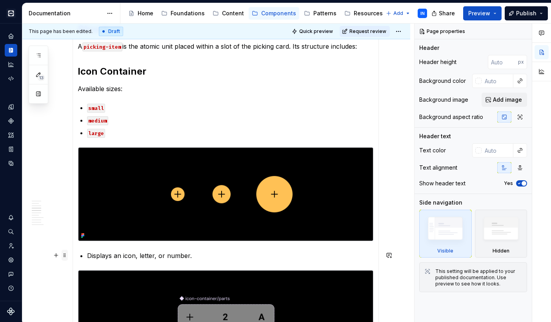
click at [65, 256] on span at bounding box center [65, 254] width 6 height 11
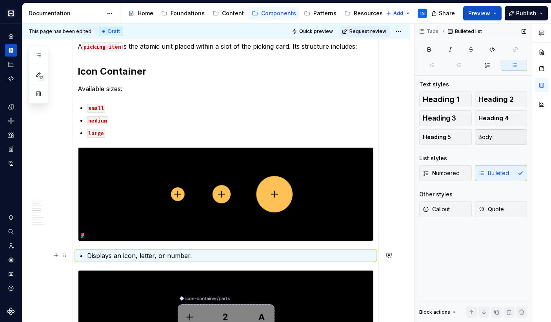
click at [487, 136] on span "Body" at bounding box center [485, 137] width 14 height 8
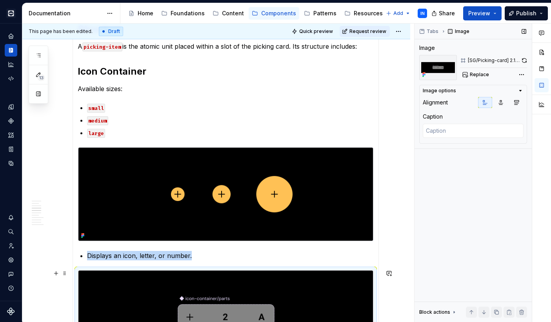
click at [225, 298] on img at bounding box center [225, 317] width 295 height 94
click at [220, 260] on p "Displays an icon, letter, or number." at bounding box center [230, 255] width 287 height 9
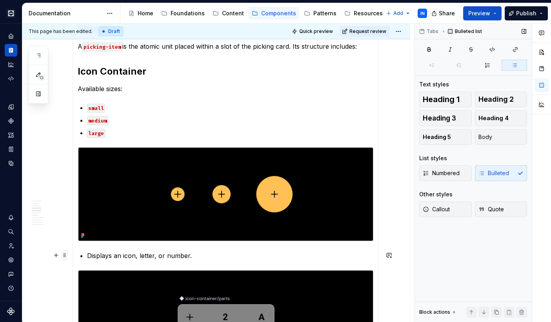
click at [63, 256] on span at bounding box center [65, 254] width 6 height 11
click at [185, 251] on p "Displays an icon, letter, or number." at bounding box center [230, 255] width 287 height 9
click at [89, 254] on p "Displays an icon, letter, or number." at bounding box center [230, 255] width 287 height 9
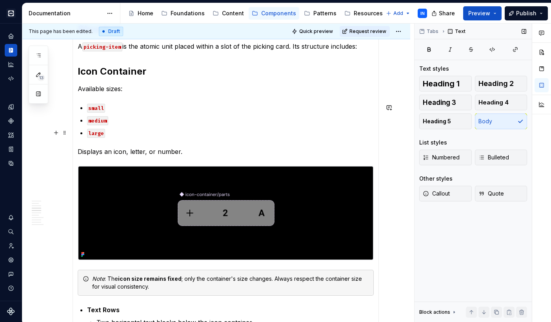
click at [122, 133] on p "large" at bounding box center [230, 132] width 287 height 9
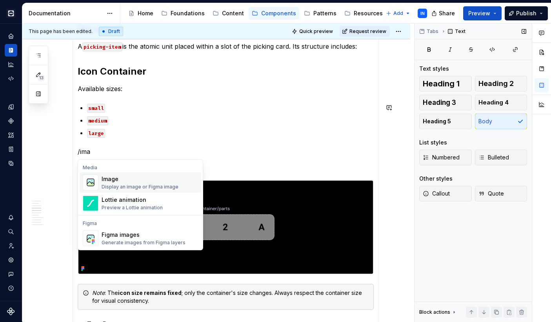
click at [129, 180] on div "Image" at bounding box center [140, 179] width 77 height 8
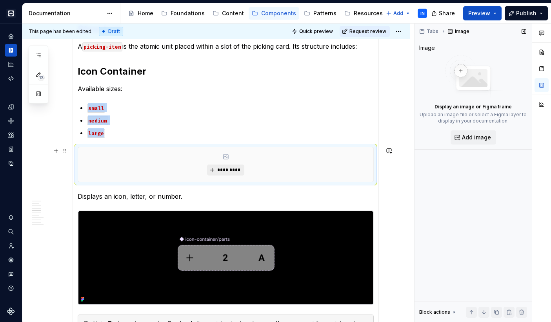
click at [213, 169] on button "*********" at bounding box center [225, 169] width 37 height 11
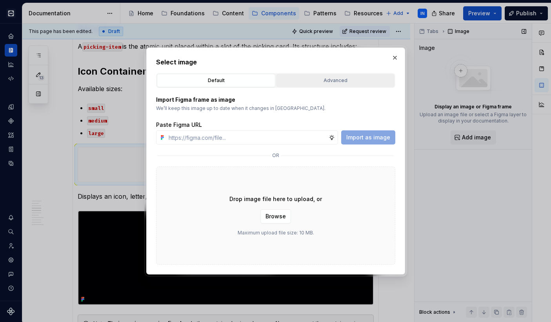
click at [346, 74] on button "Advanced" at bounding box center [335, 80] width 118 height 13
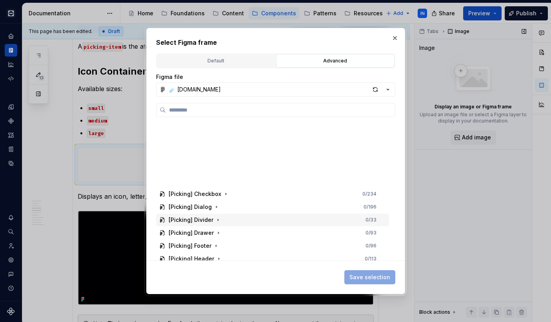
scroll to position [1469, 0]
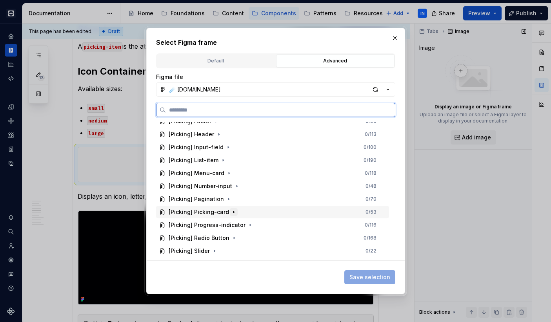
click at [234, 212] on icon "button" at bounding box center [234, 212] width 6 height 6
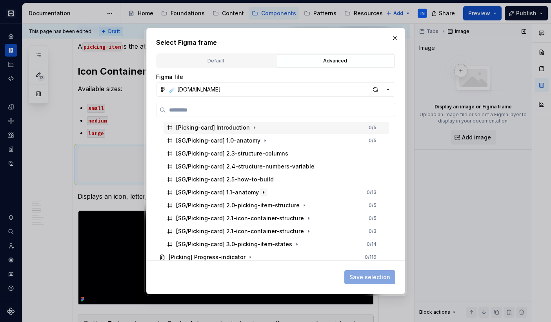
scroll to position [1566, 0]
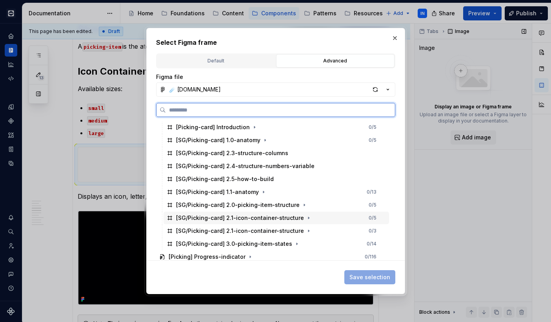
click at [276, 219] on div "[SG/Picking-card] 2.1-icon-container-structure" at bounding box center [240, 218] width 128 height 8
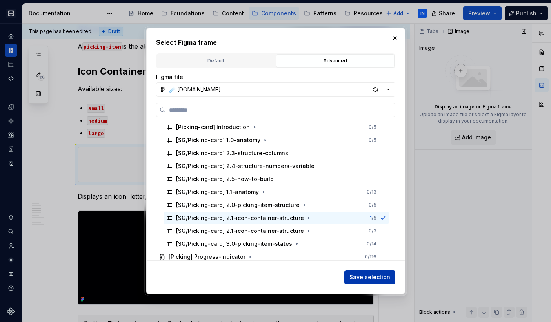
click at [371, 274] on span "Save selection" at bounding box center [369, 277] width 41 height 8
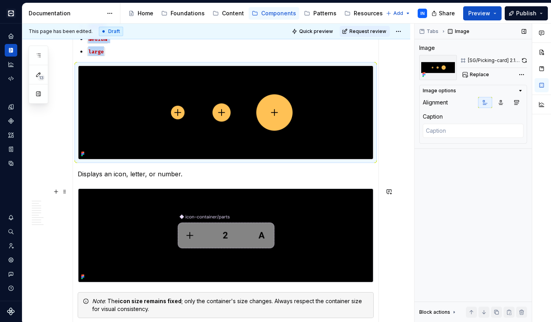
scroll to position [445, 0]
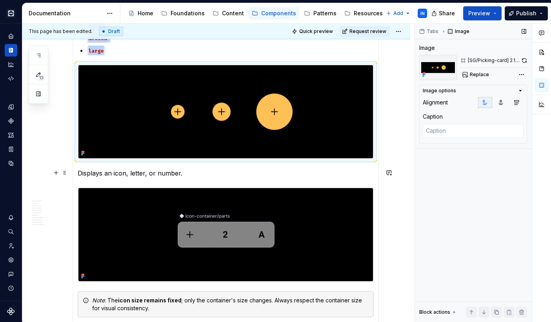
click at [82, 173] on p "Displays an icon, letter, or number." at bounding box center [226, 172] width 296 height 9
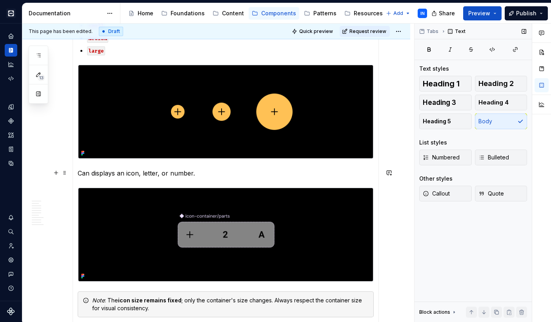
click at [114, 173] on p "Can displays an icon, letter, or number." at bounding box center [226, 172] width 296 height 9
click at [165, 171] on p "Can display an icon, letter, or number." at bounding box center [226, 172] width 296 height 9
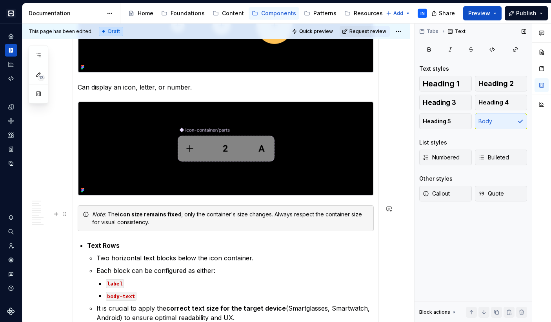
scroll to position [498, 0]
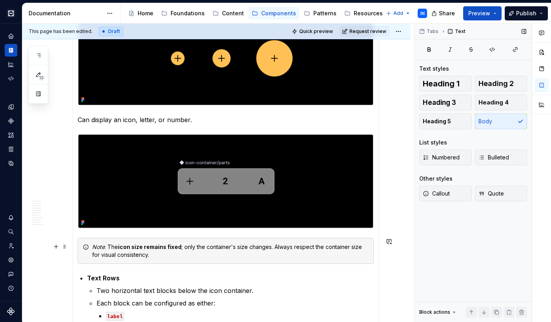
click at [125, 247] on strong "icon size remains fixed" at bounding box center [150, 246] width 64 height 7
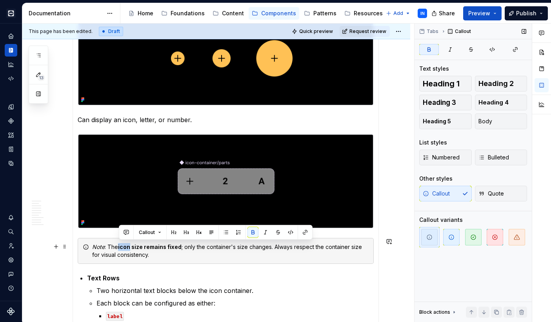
click at [125, 247] on strong "icon size remains fixed" at bounding box center [150, 246] width 64 height 7
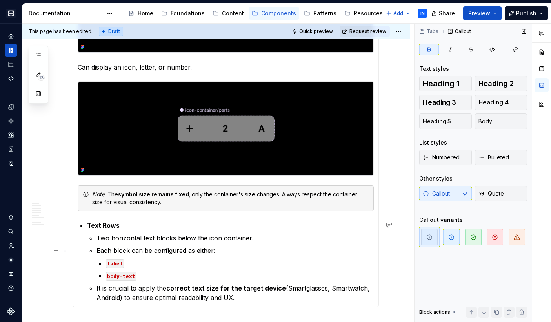
scroll to position [554, 0]
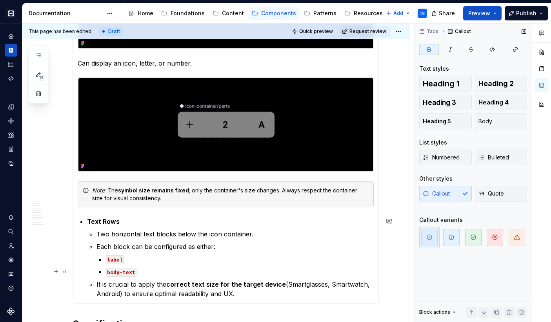
click at [186, 267] on p "body-text" at bounding box center [240, 271] width 268 height 9
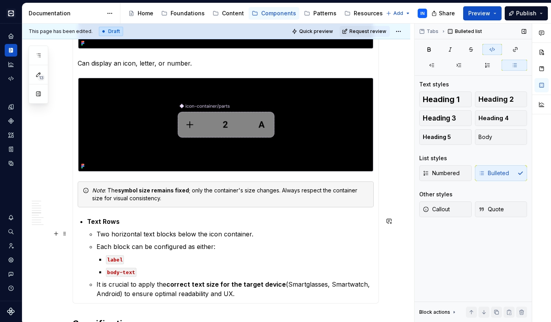
click at [188, 233] on p "Two horizontal text blocks below the icon container." at bounding box center [234, 233] width 277 height 9
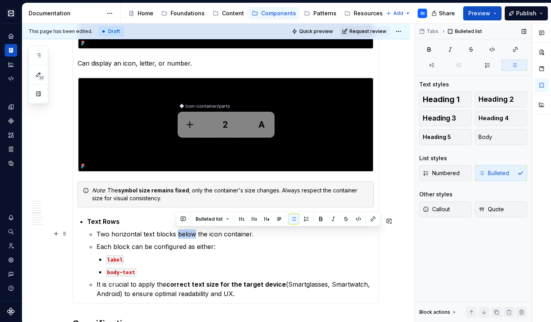
click at [188, 233] on p "Two horizontal text blocks below the icon container." at bounding box center [234, 233] width 277 height 9
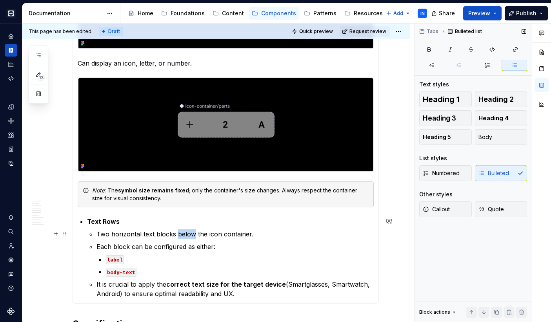
click at [252, 238] on p "Two horizontal text blocks below the icon container." at bounding box center [234, 233] width 277 height 9
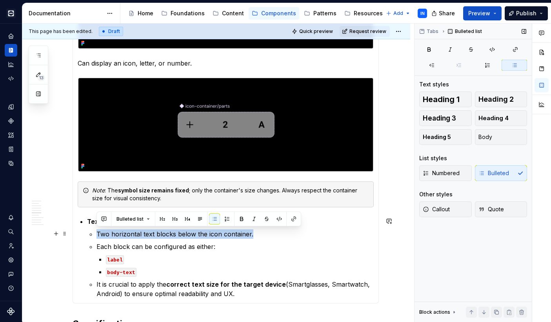
drag, startPoint x: 261, startPoint y: 234, endPoint x: 96, endPoint y: 233, distance: 165.1
click at [95, 233] on li "Text Rows Two horizontal text blocks below the icon container. Each block can b…" at bounding box center [230, 257] width 287 height 82
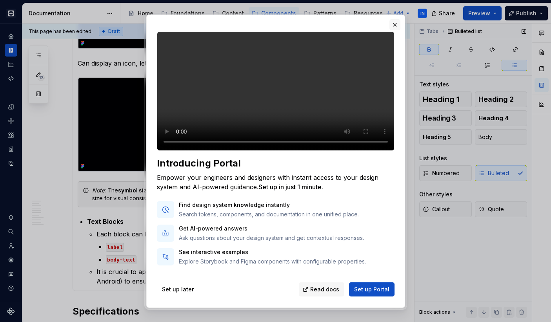
click at [391, 24] on button "button" at bounding box center [394, 24] width 11 height 11
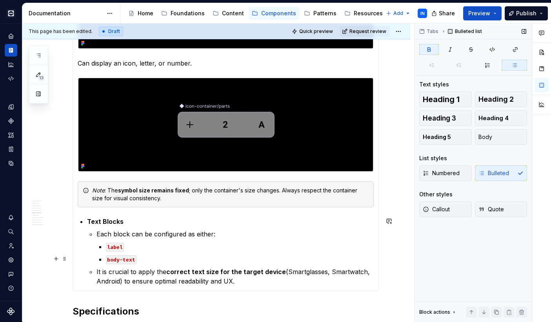
click at [150, 261] on p "body-text" at bounding box center [240, 258] width 268 height 9
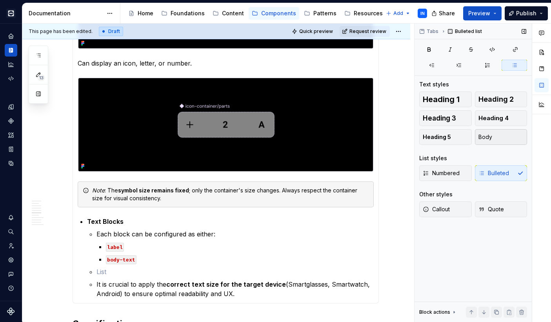
click at [498, 140] on button "Body" at bounding box center [501, 137] width 53 height 16
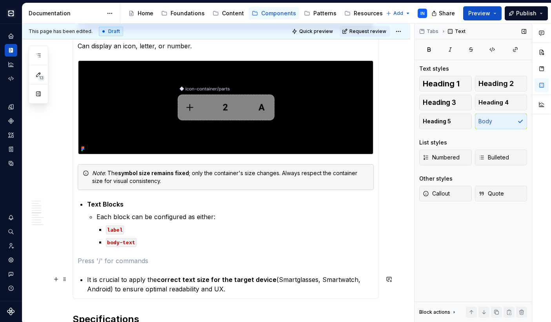
click at [87, 280] on p "It is crucial to apply the correct text size for the target device (Smartglasse…" at bounding box center [230, 283] width 287 height 19
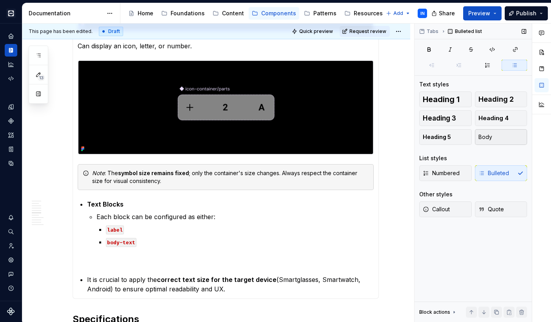
click at [506, 134] on button "Body" at bounding box center [501, 137] width 53 height 16
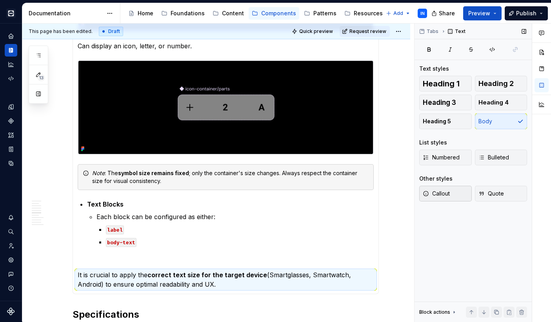
click at [454, 189] on button "Callout" at bounding box center [445, 193] width 53 height 16
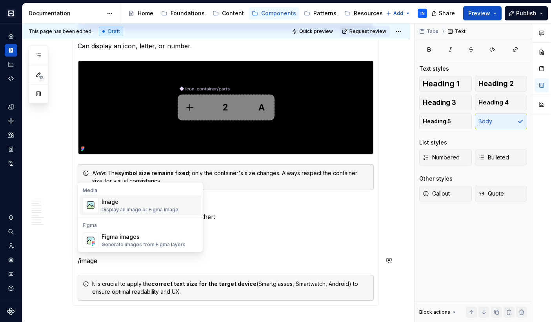
click at [154, 201] on div "Image" at bounding box center [140, 202] width 77 height 8
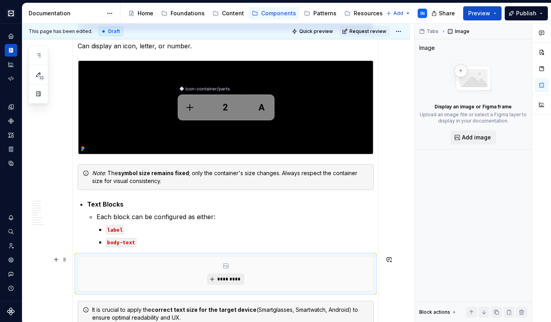
click at [223, 277] on span "*********" at bounding box center [229, 279] width 24 height 6
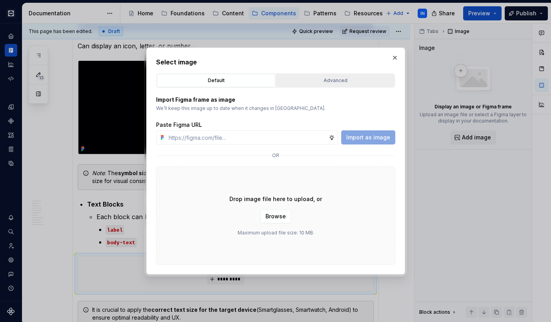
click at [334, 86] on button "Advanced" at bounding box center [335, 80] width 118 height 13
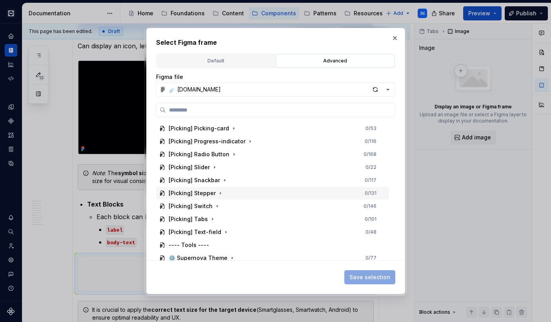
scroll to position [1551, 0]
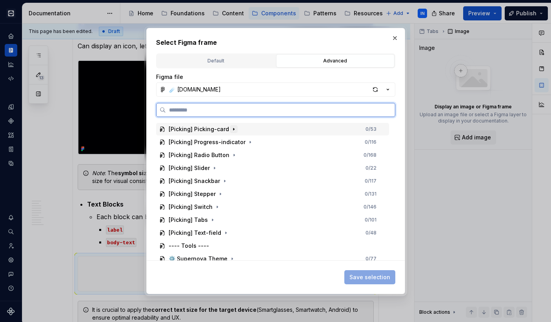
click at [233, 129] on icon "button" at bounding box center [233, 129] width 1 height 2
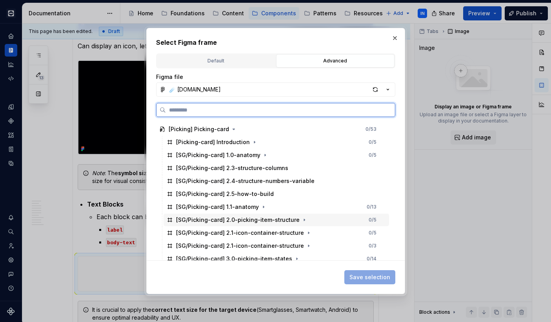
click at [233, 219] on div "[SG/Picking-card] 2.0-picking-item-structure" at bounding box center [238, 220] width 124 height 8
click at [350, 220] on div "[SG/Picking-card] 2.0-picking-item-structure 1 / 5" at bounding box center [275, 219] width 225 height 13
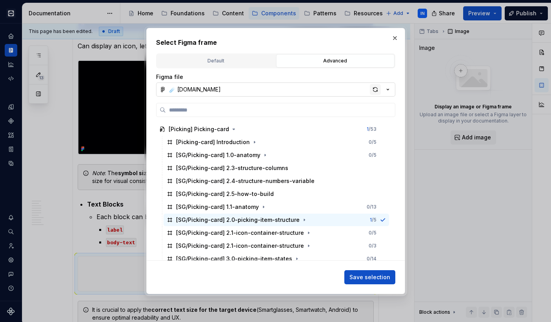
click at [373, 87] on div "button" at bounding box center [375, 89] width 11 height 11
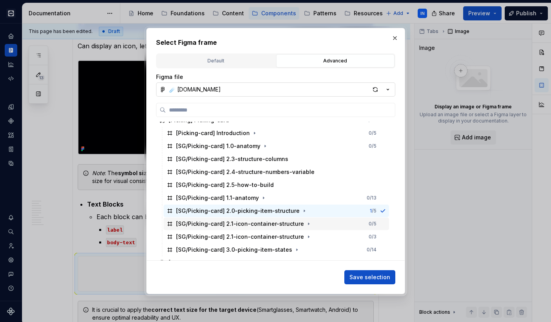
scroll to position [1551, 0]
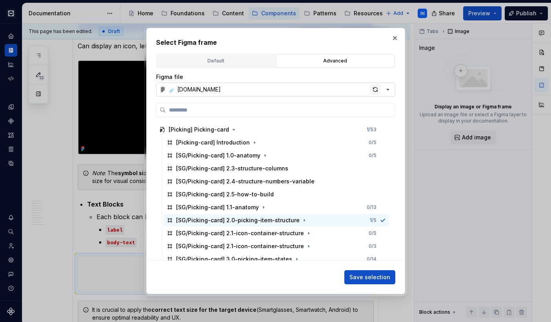
click at [372, 88] on div "button" at bounding box center [375, 89] width 11 height 11
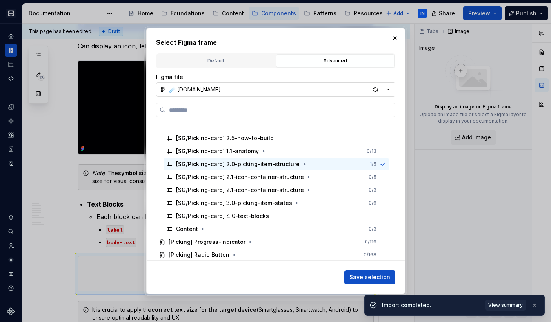
scroll to position [1604, 0]
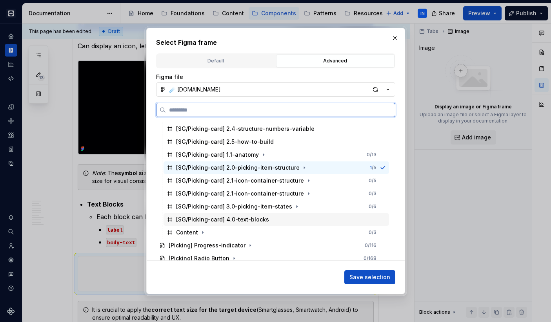
click at [309, 217] on div "[SG/Picking-card] 4.0-text-blocks" at bounding box center [275, 219] width 225 height 13
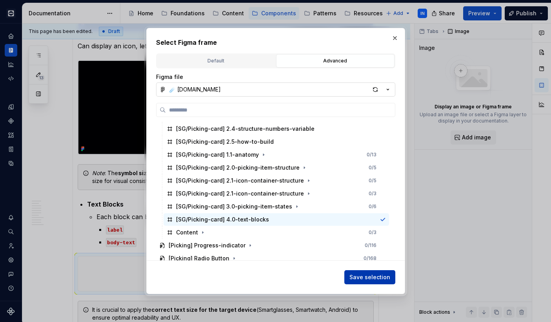
click at [361, 276] on span "Save selection" at bounding box center [369, 277] width 41 height 8
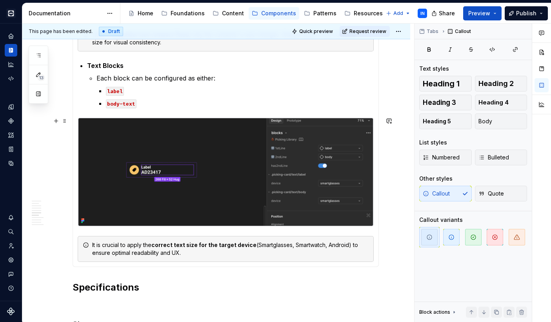
scroll to position [708, 0]
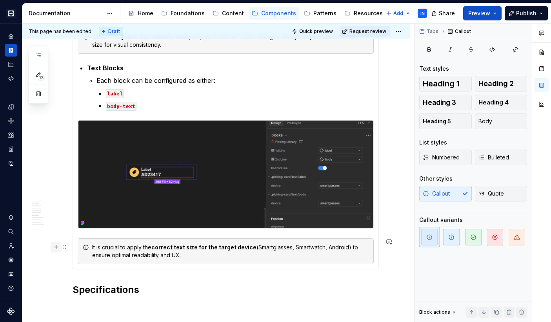
click at [56, 248] on button "button" at bounding box center [56, 246] width 11 height 11
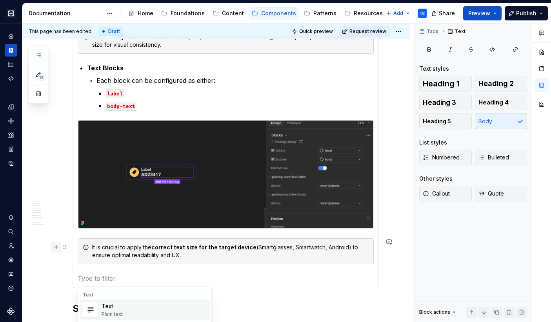
scroll to position [12, 0]
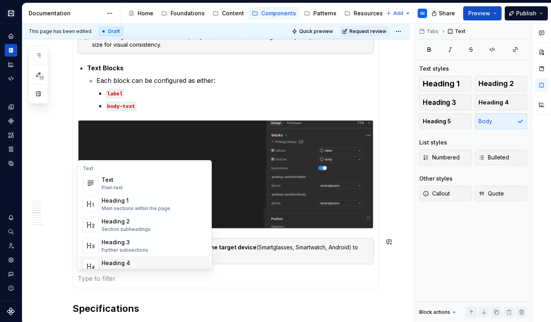
click at [95, 278] on div "**********" at bounding box center [226, 241] width 306 height 1571
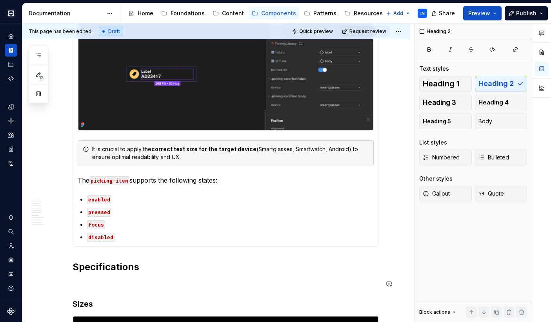
scroll to position [816, 0]
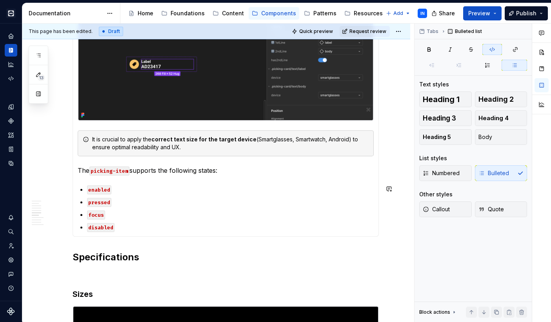
click at [55, 139] on div "**********" at bounding box center [216, 206] width 388 height 1752
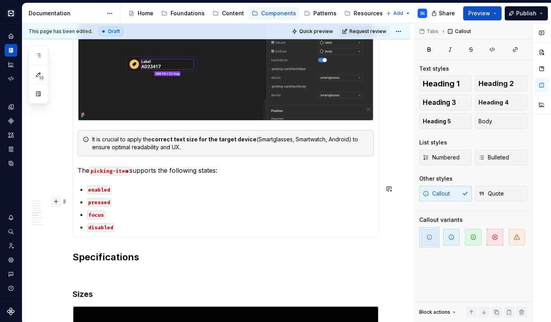
click at [58, 196] on button "button" at bounding box center [56, 201] width 11 height 11
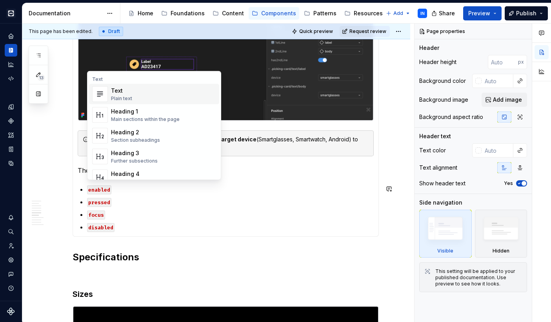
click at [168, 263] on div "**********" at bounding box center [226, 161] width 306 height 1627
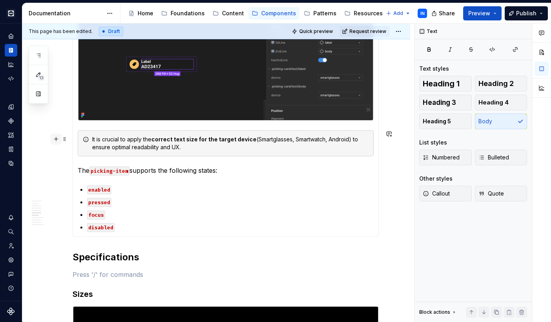
click at [56, 140] on button "button" at bounding box center [56, 138] width 11 height 11
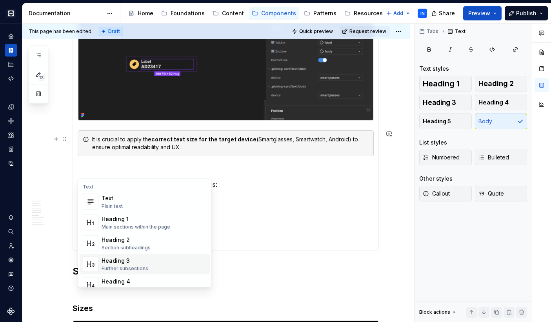
click at [116, 258] on div "Heading 3" at bounding box center [125, 260] width 47 height 8
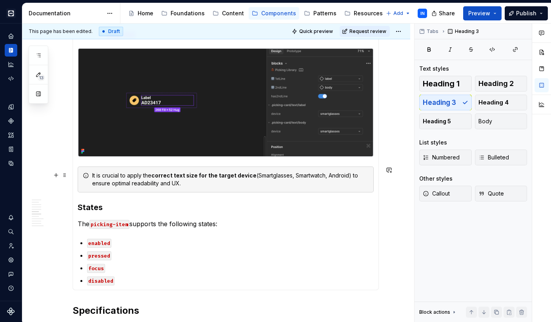
scroll to position [779, 0]
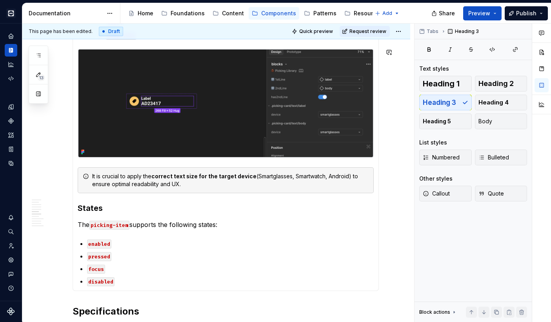
type textarea "*"
